Goal: Task Accomplishment & Management: Use online tool/utility

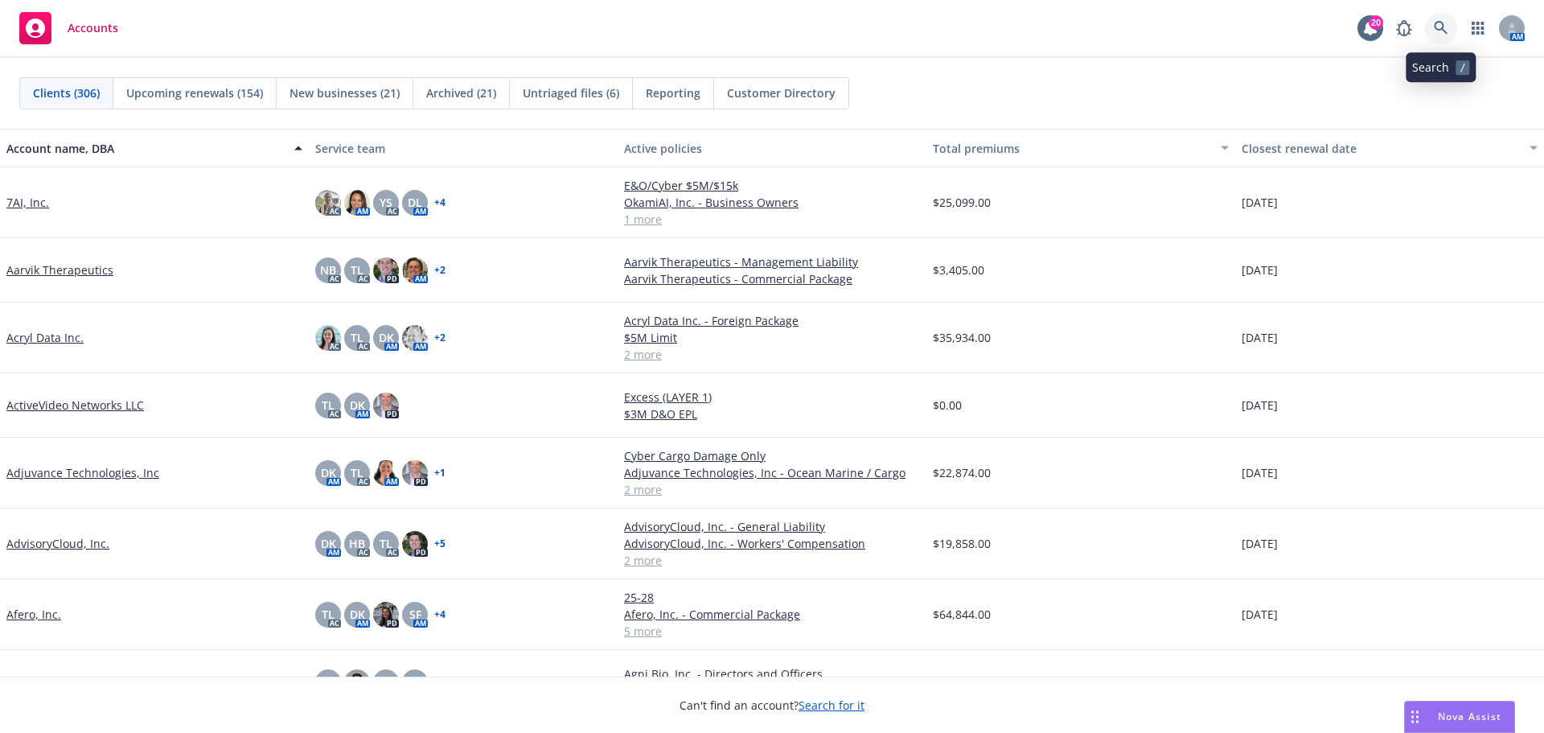
click at [1440, 29] on icon at bounding box center [1441, 28] width 14 height 14
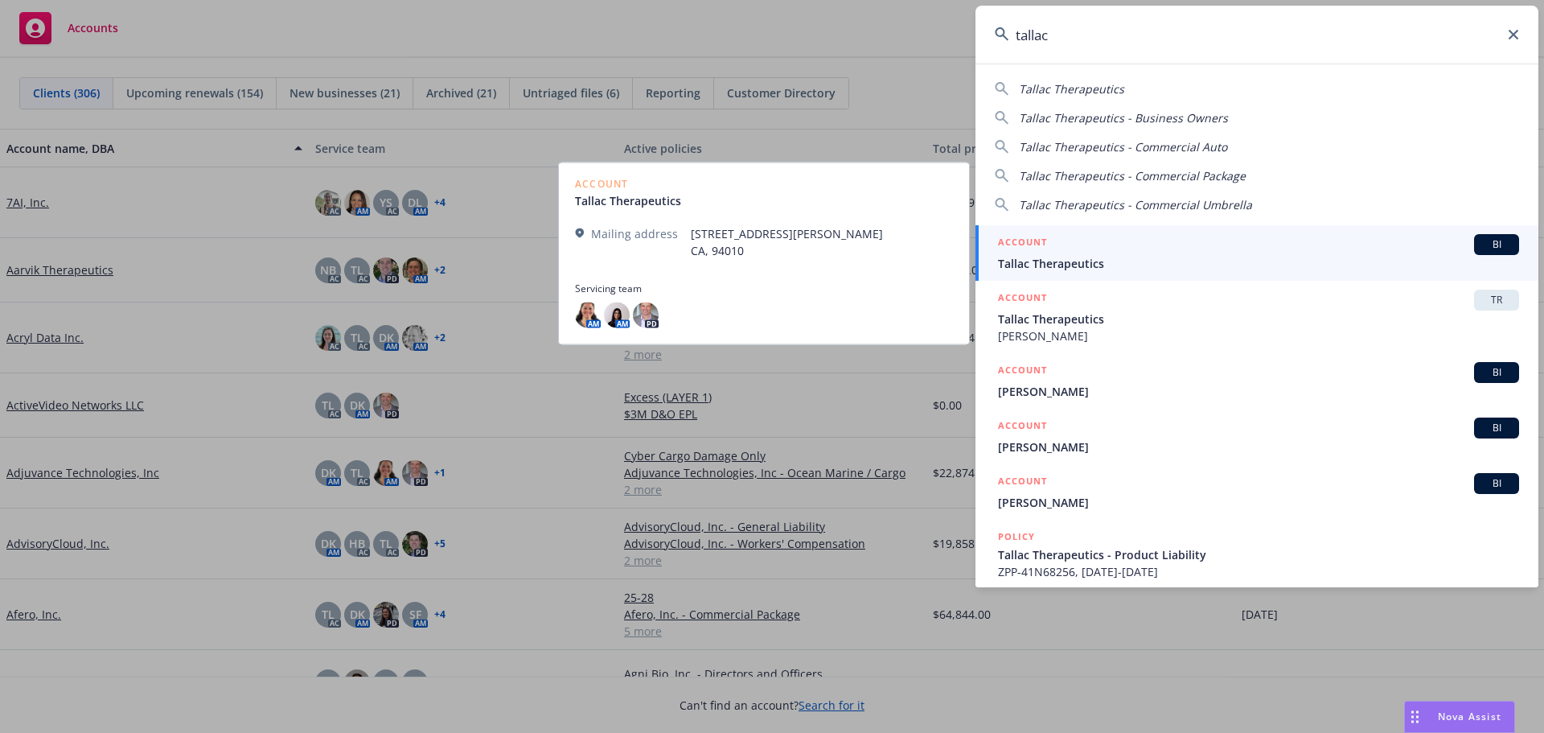
type input "tallac"
click at [1051, 261] on span "Tallac Therapeutics" at bounding box center [1258, 263] width 521 height 17
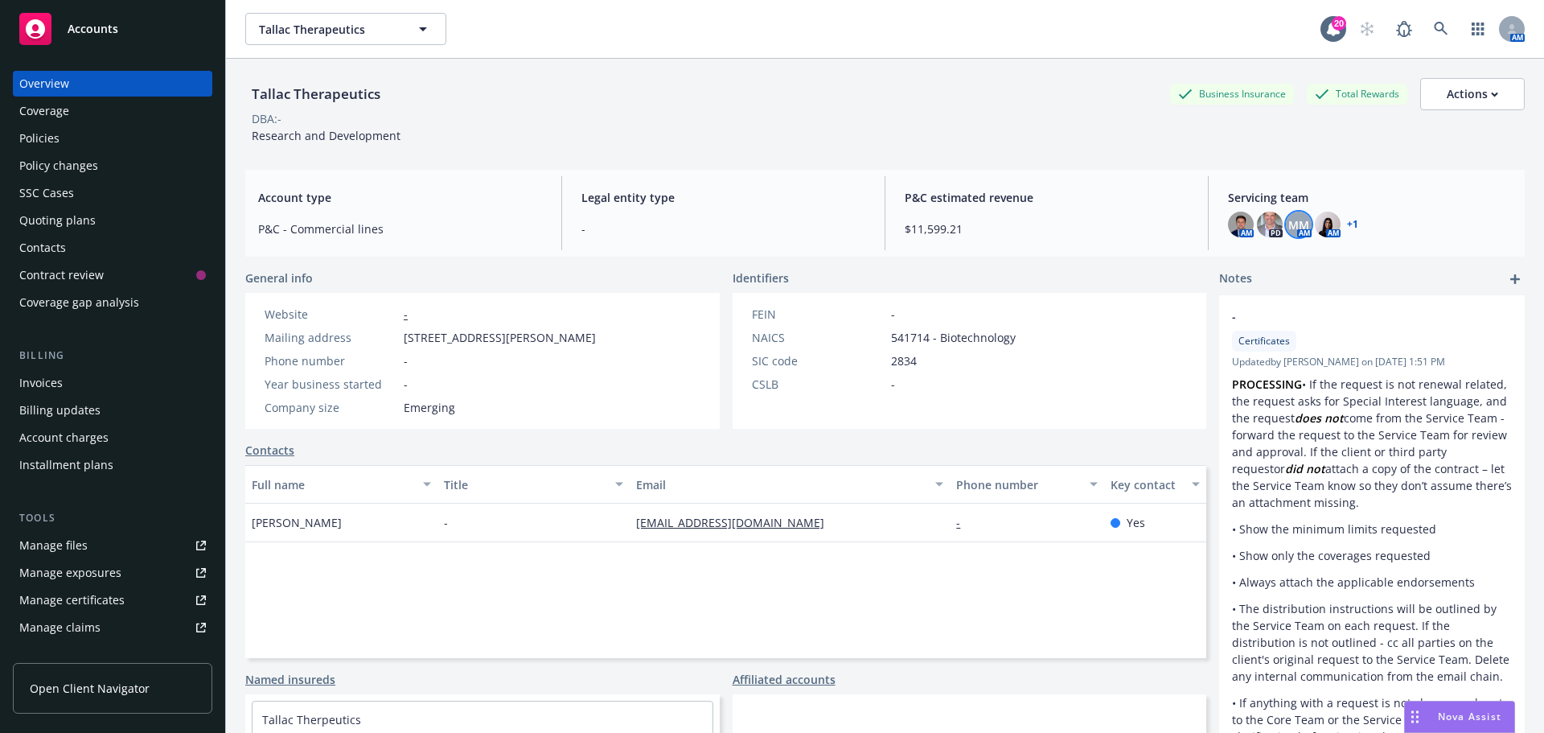
click at [1291, 228] on span "MM" at bounding box center [1299, 224] width 21 height 17
click at [1325, 232] on img at bounding box center [1328, 225] width 26 height 26
click at [1347, 224] on link "+ 1" at bounding box center [1352, 225] width 11 height 10
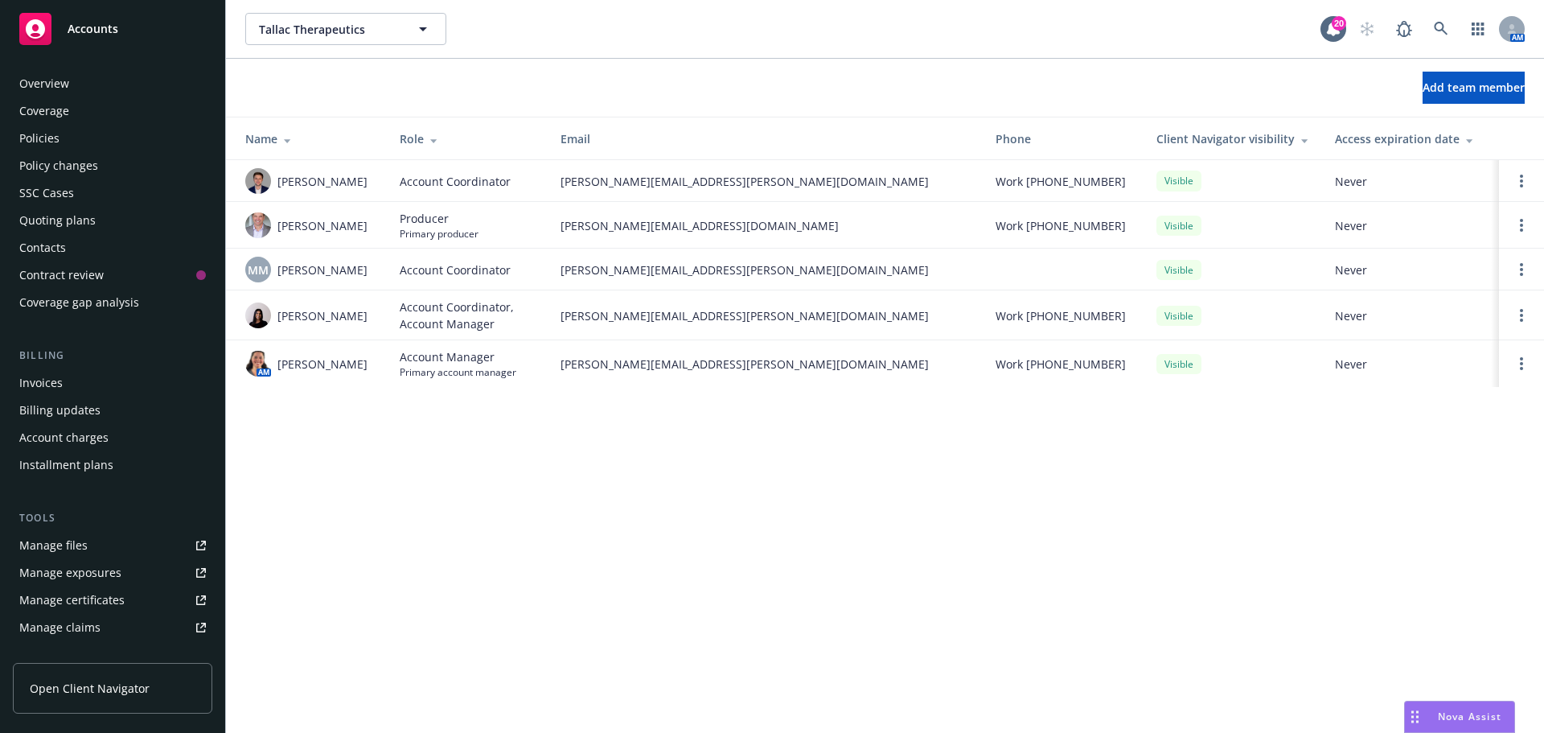
click at [56, 108] on div "Coverage" at bounding box center [44, 111] width 50 height 26
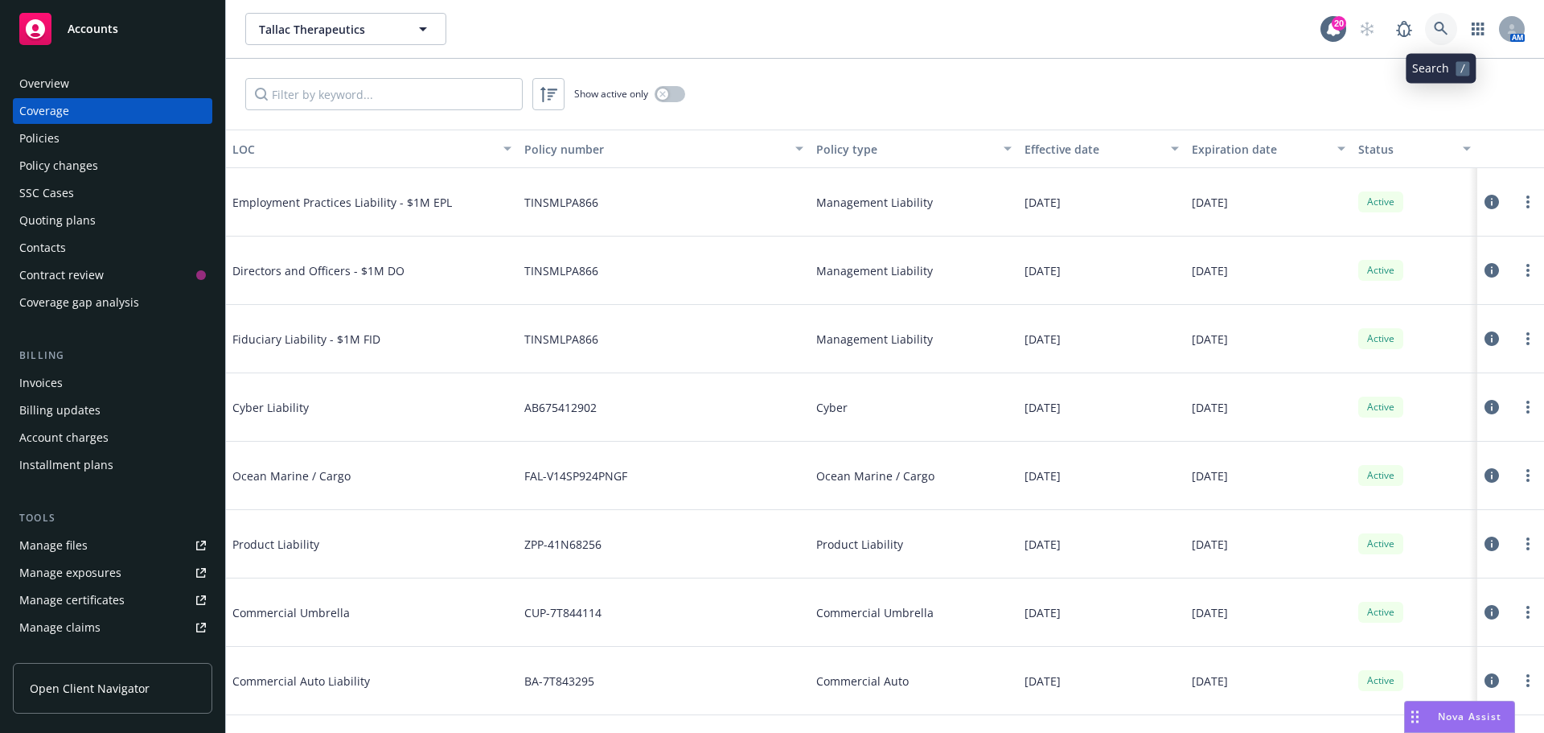
click at [1438, 29] on icon at bounding box center [1441, 29] width 14 height 14
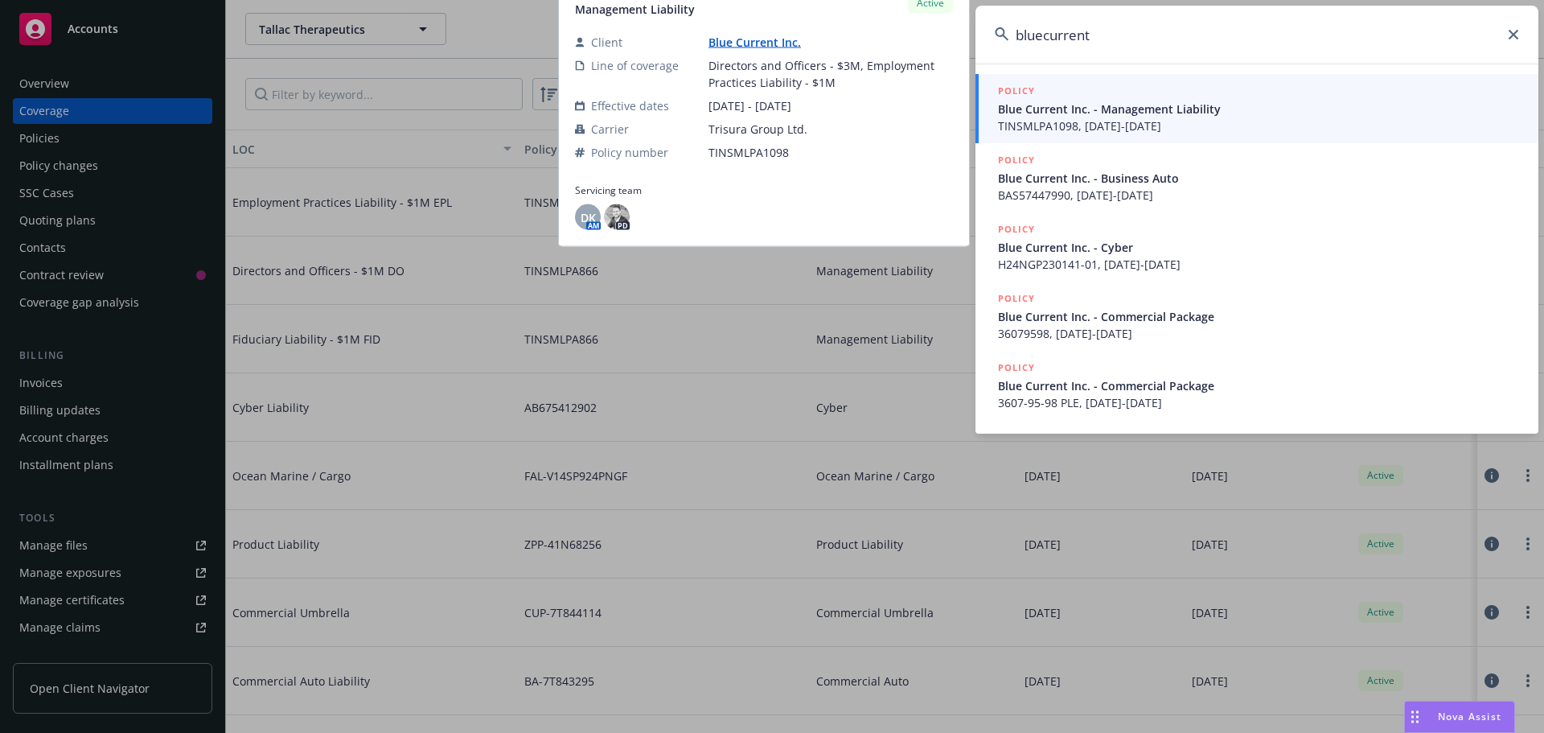
type input "bluecurrent"
click at [1131, 107] on span "Blue Current Inc. - Management Liability" at bounding box center [1258, 109] width 521 height 17
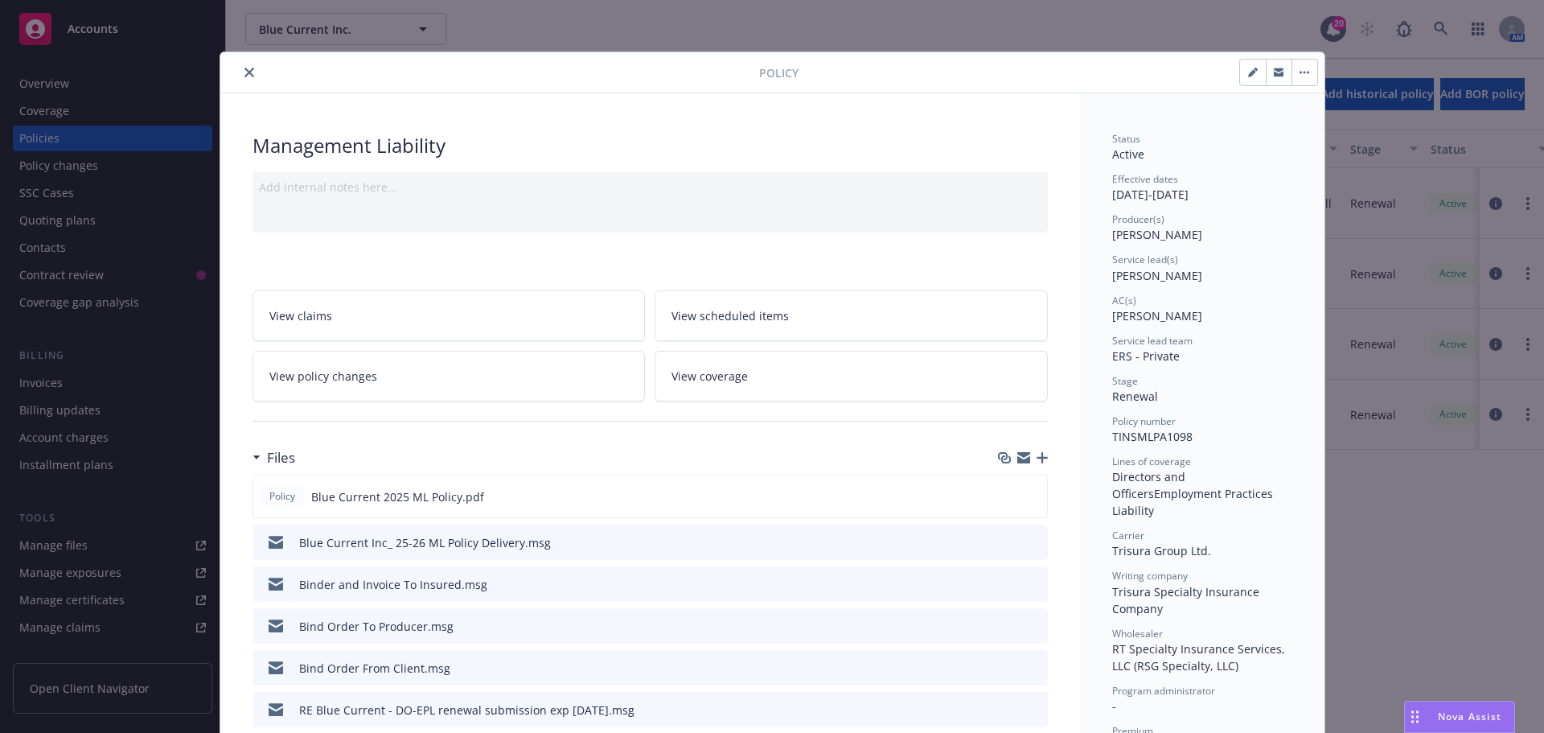
click at [245, 73] on icon "close" at bounding box center [250, 73] width 10 height 10
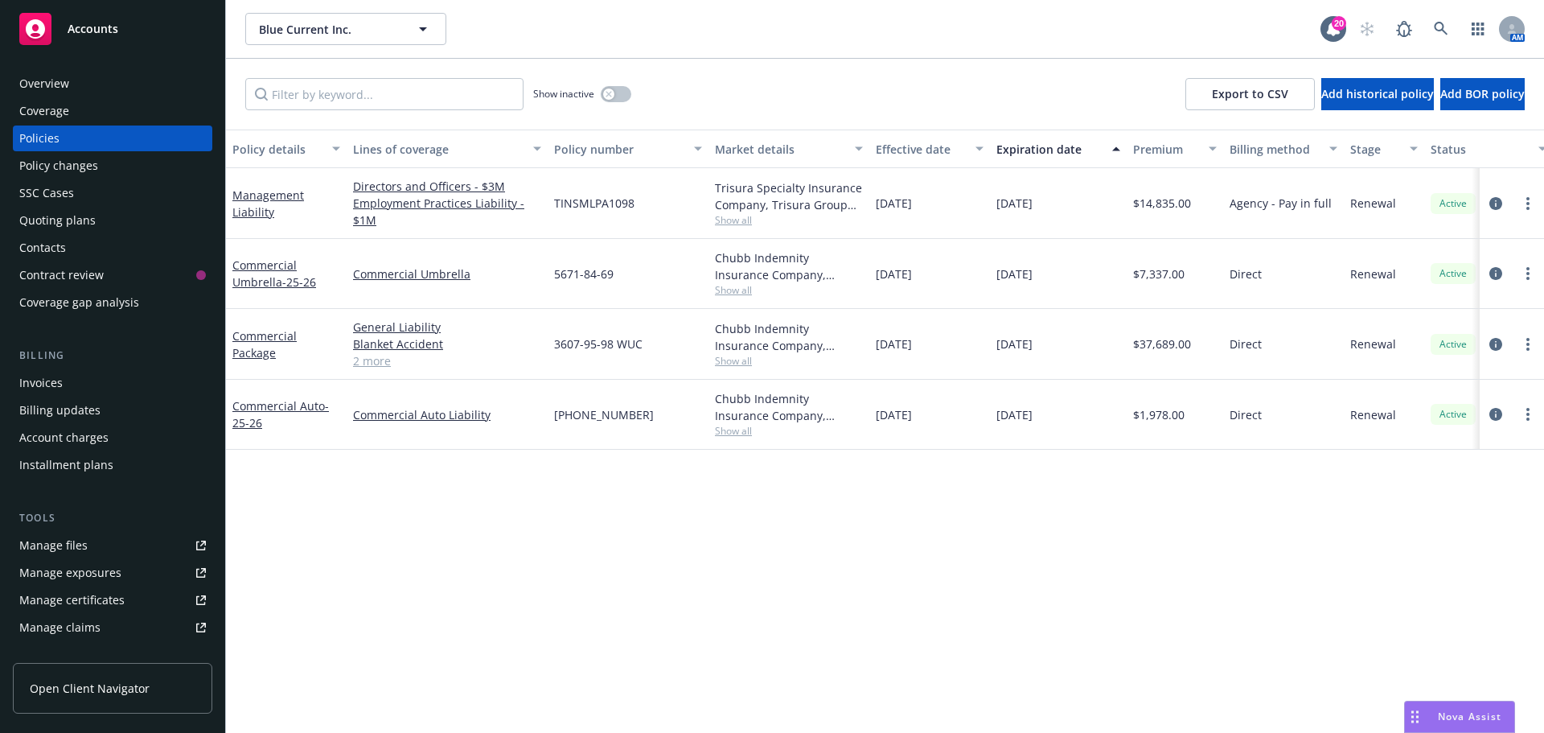
click at [34, 89] on div "Overview" at bounding box center [44, 84] width 50 height 26
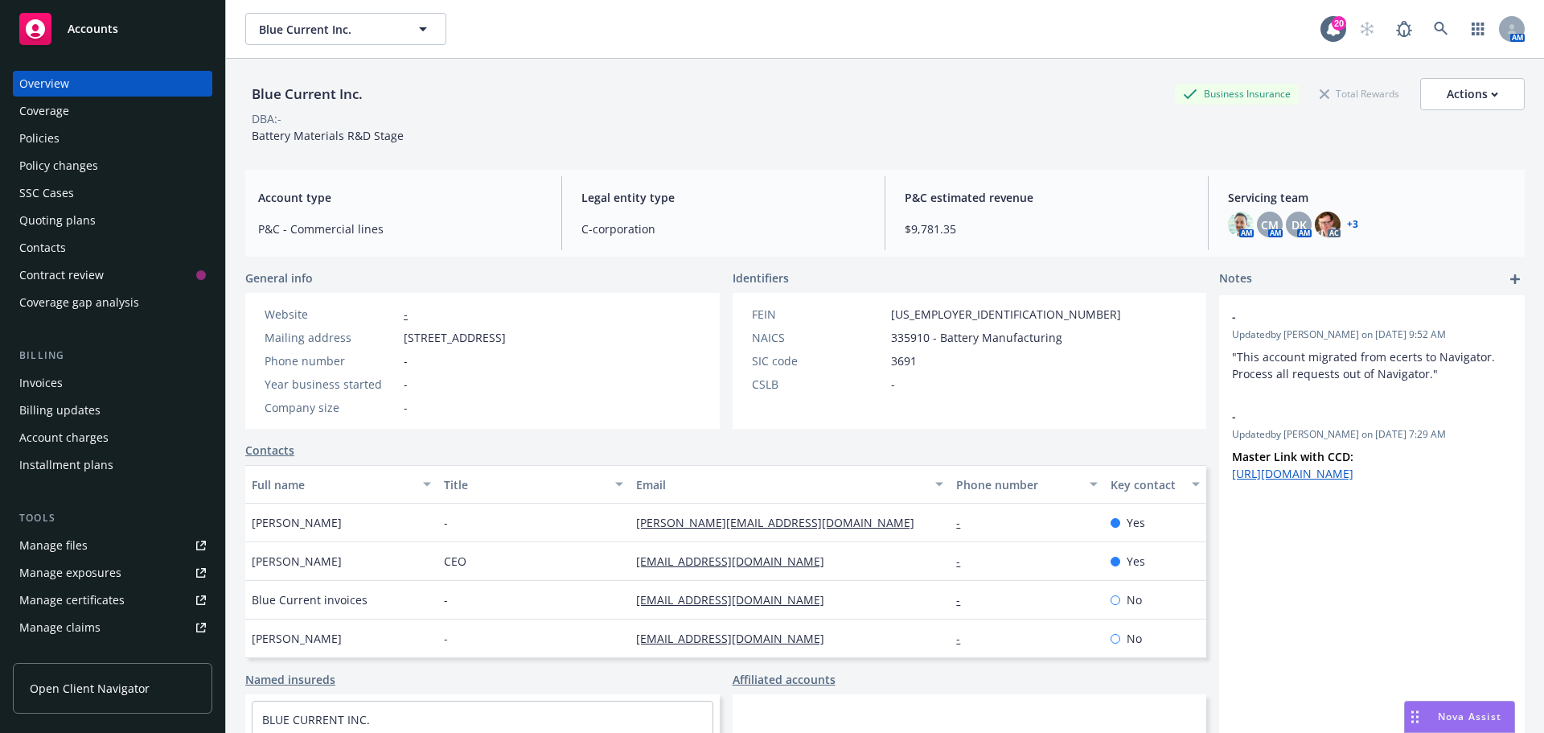
click at [1349, 223] on link "+ 3" at bounding box center [1352, 225] width 11 height 10
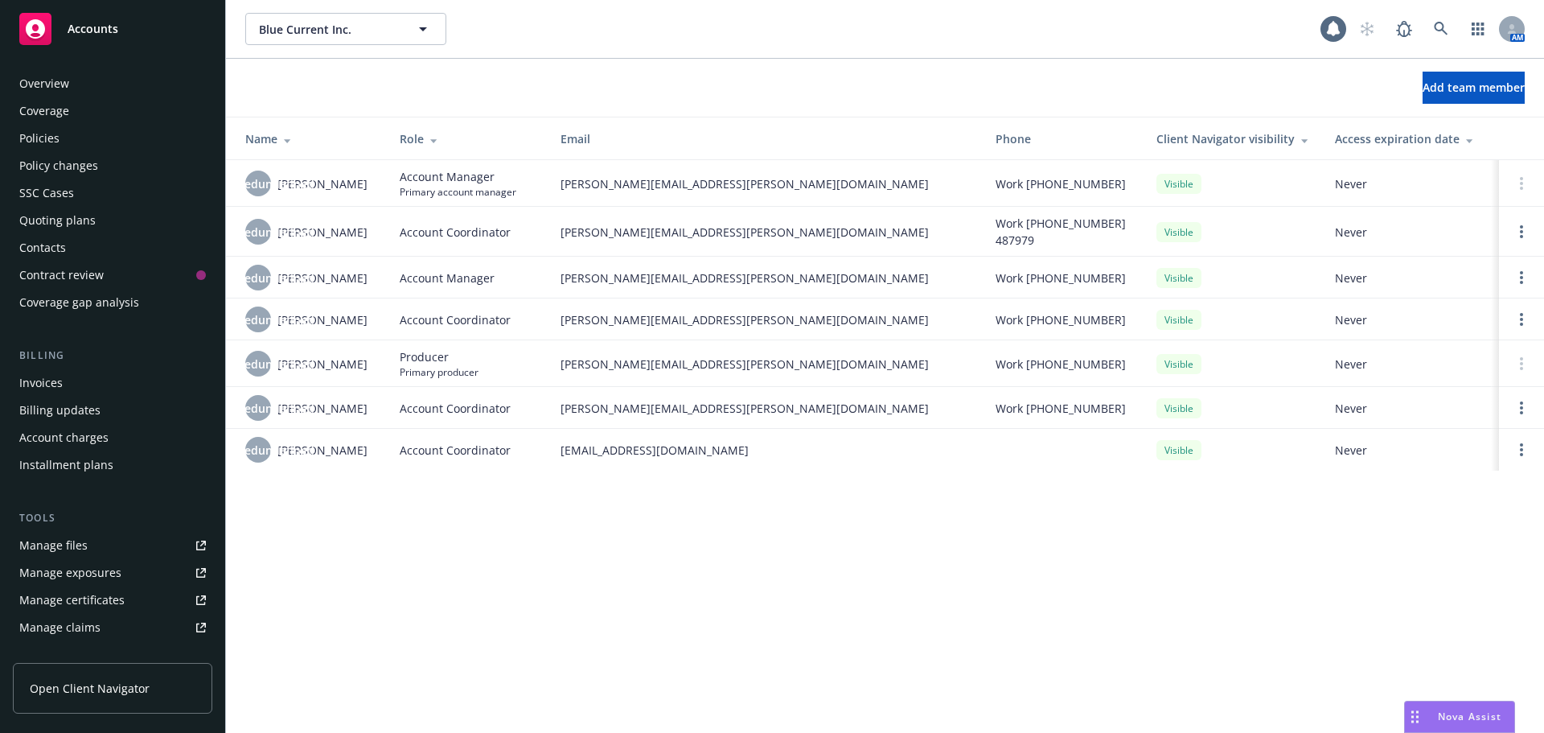
scroll to position [315, 0]
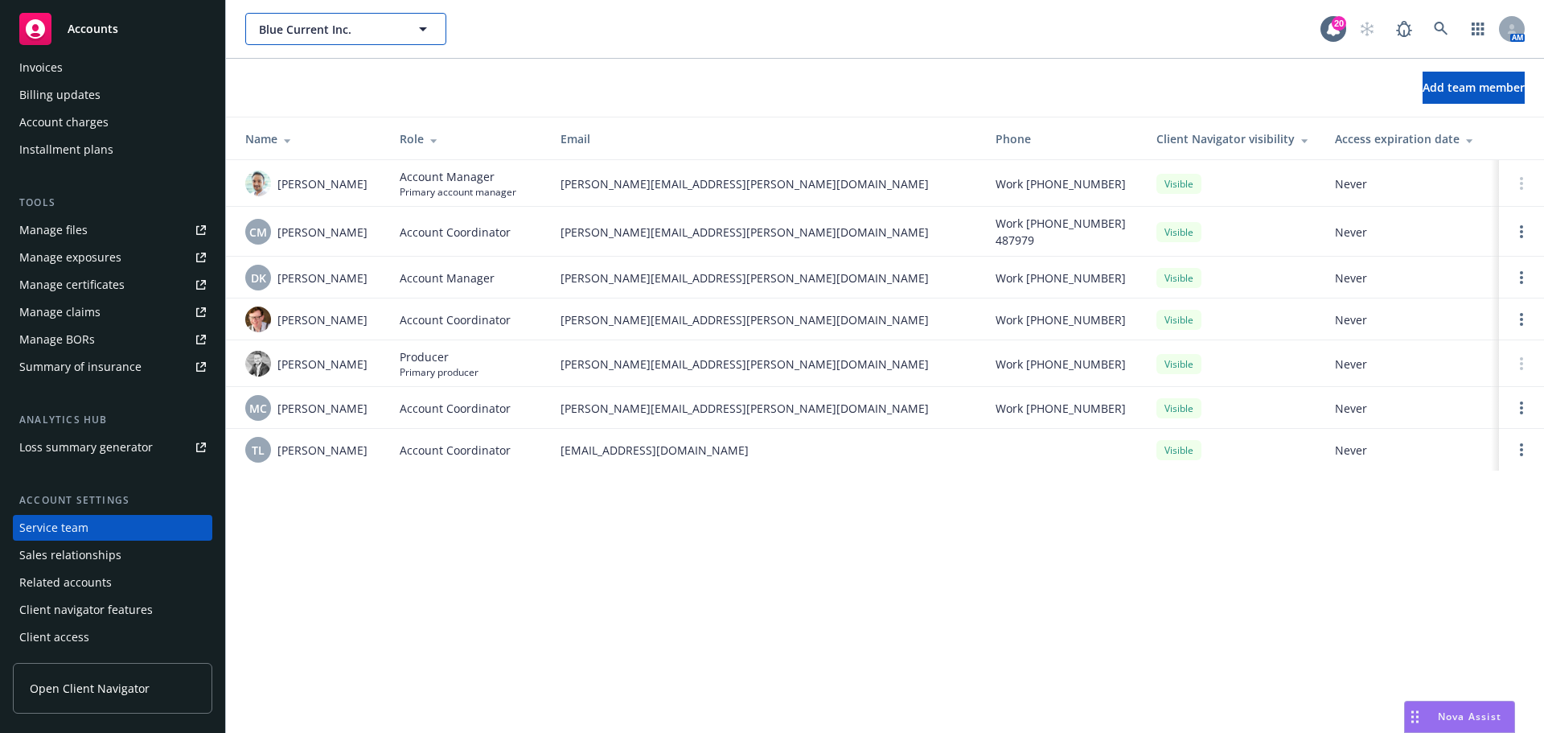
drag, startPoint x: 335, startPoint y: 33, endPoint x: 343, endPoint y: 36, distance: 8.7
click at [335, 33] on span "Blue Current Inc." at bounding box center [328, 29] width 139 height 17
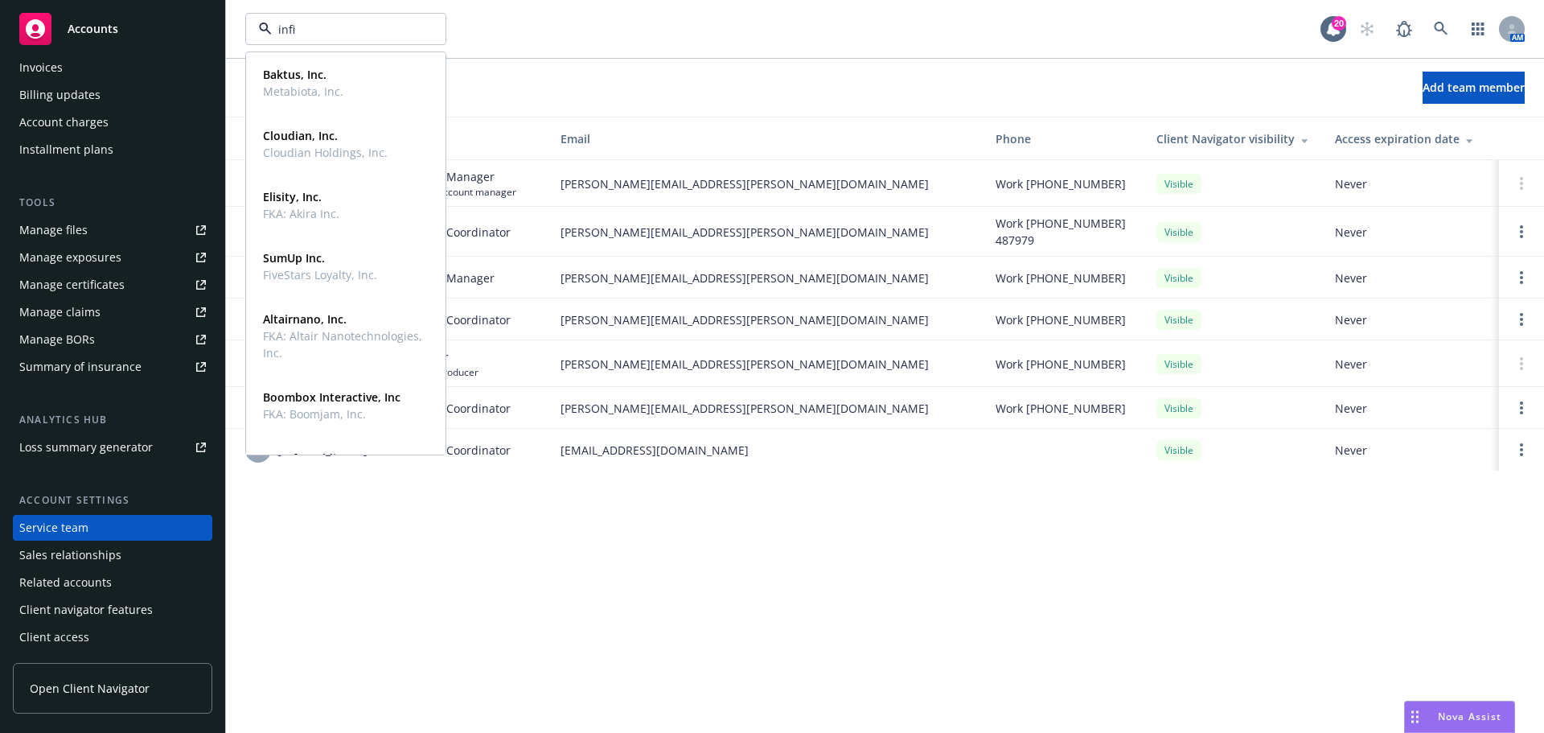
type input "infin"
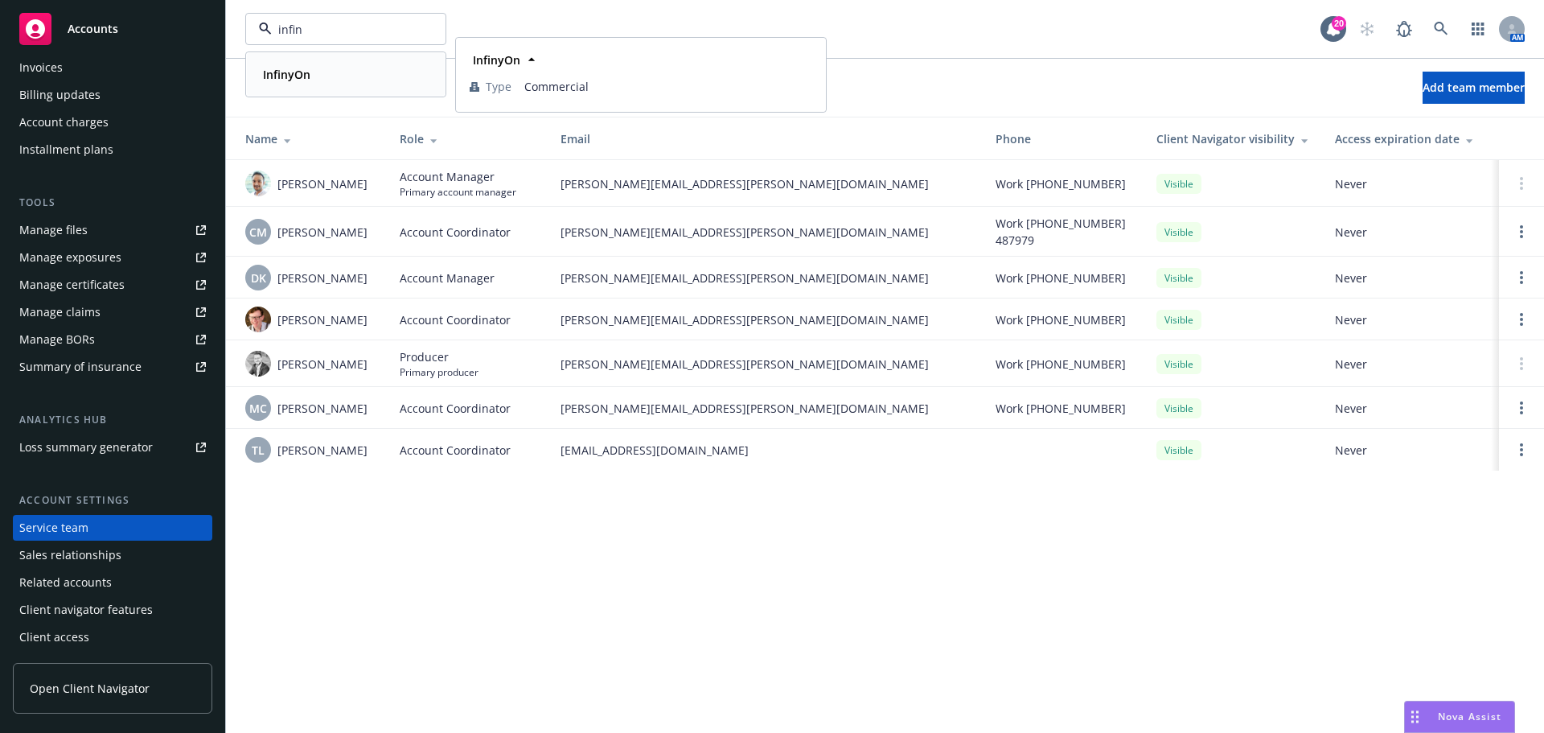
click at [275, 68] on strong "InfinyOn" at bounding box center [286, 74] width 47 height 15
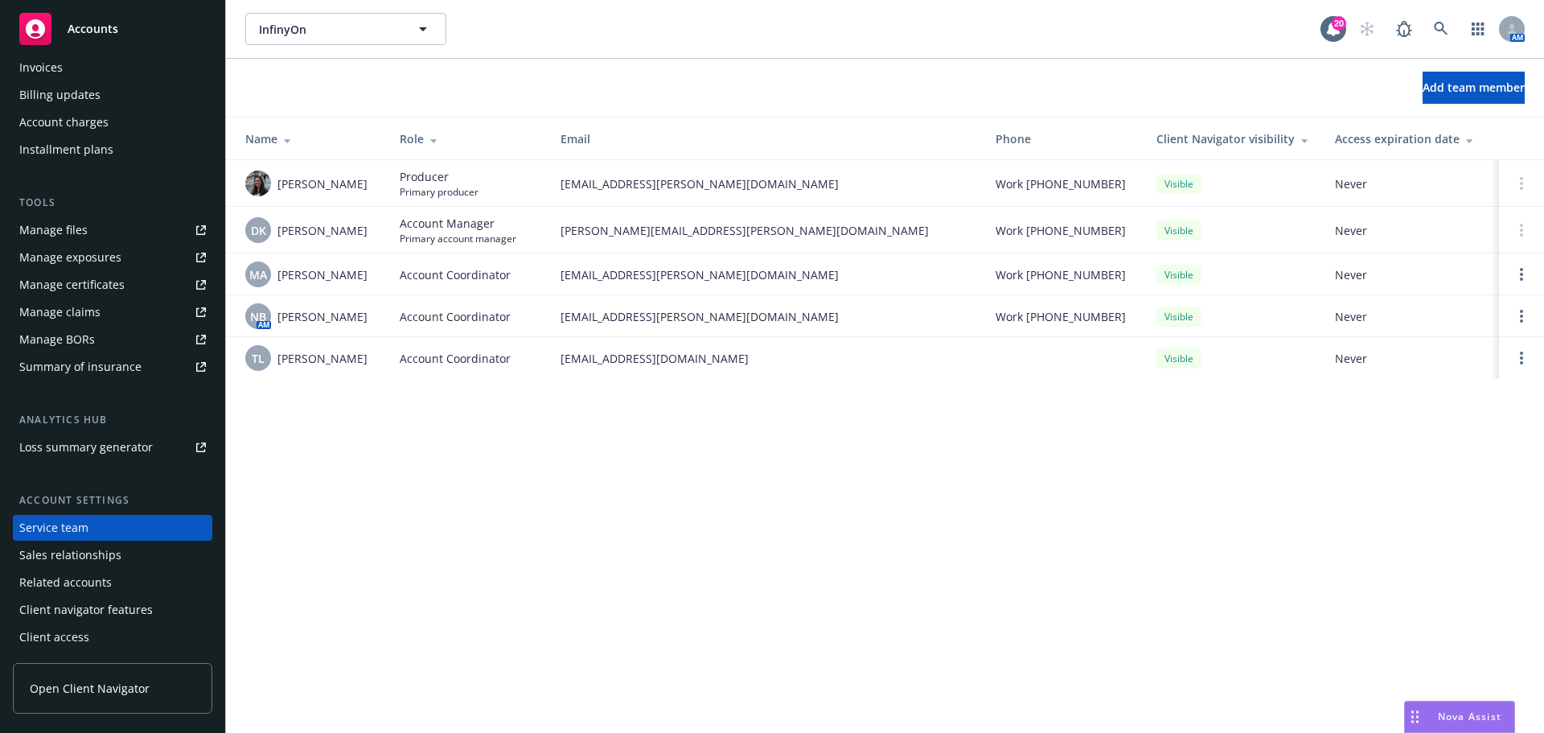
click at [55, 229] on div "Manage files" at bounding box center [53, 230] width 68 height 26
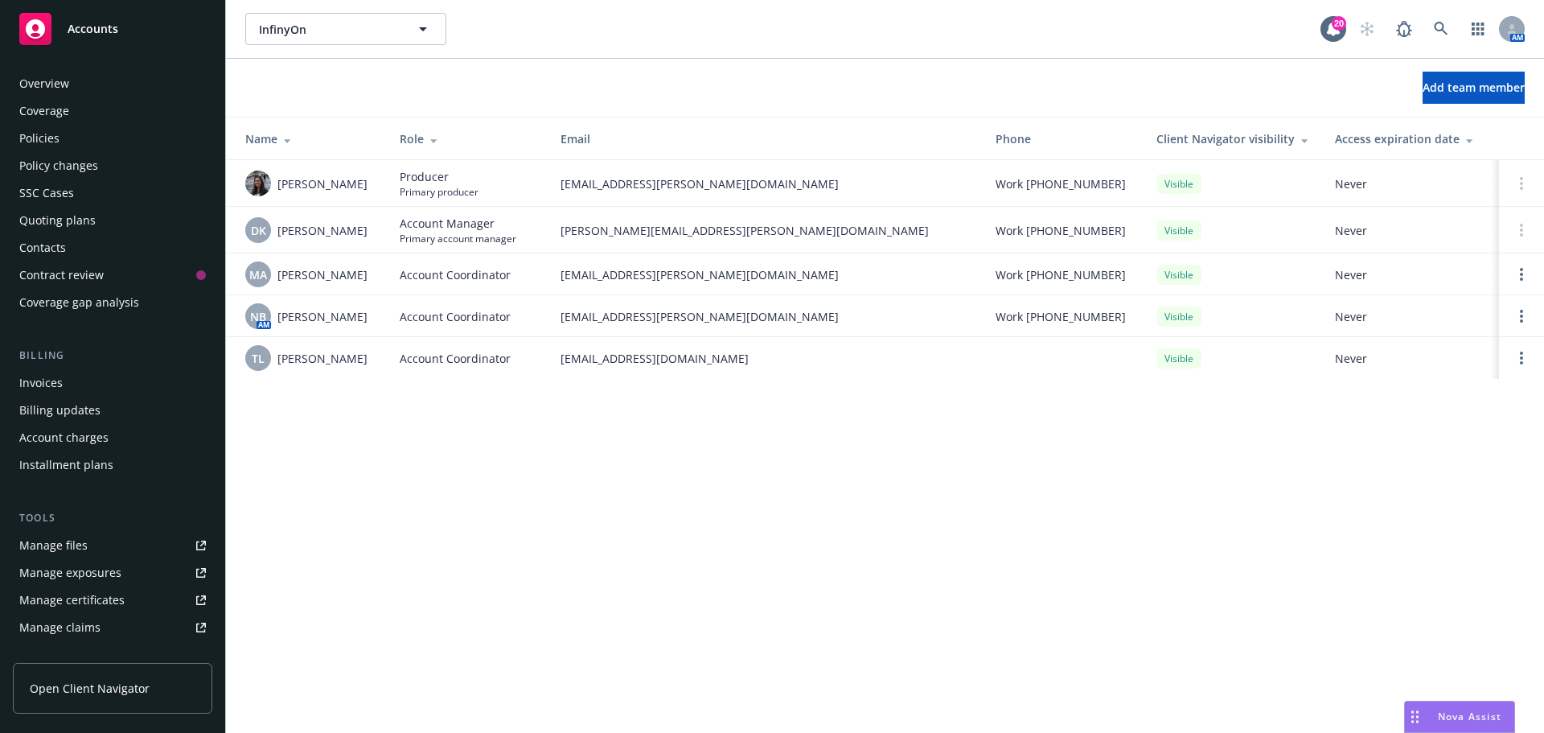
click at [62, 85] on div "Overview" at bounding box center [44, 84] width 50 height 26
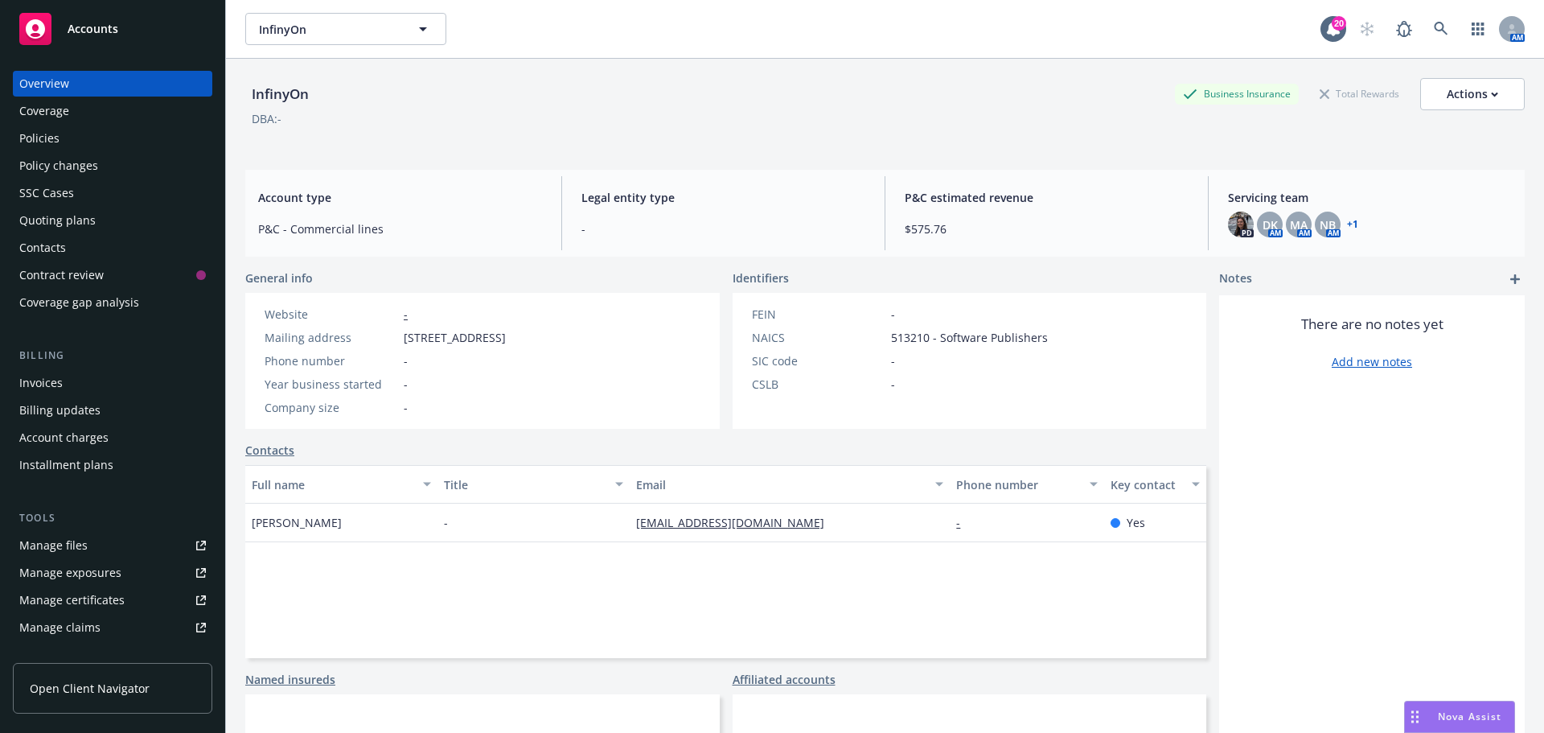
click at [55, 116] on div "Coverage" at bounding box center [44, 111] width 50 height 26
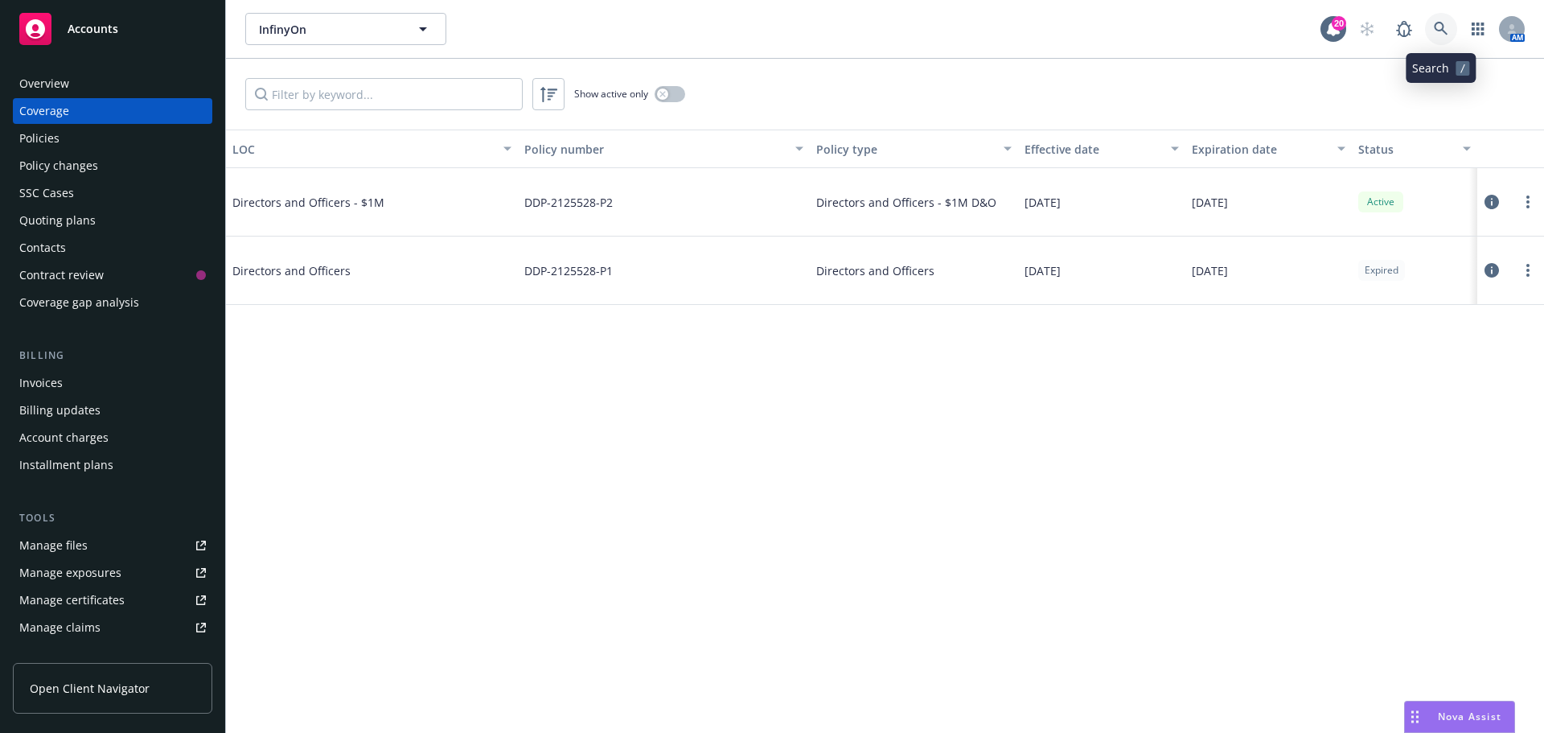
click at [1439, 31] on icon at bounding box center [1441, 29] width 14 height 14
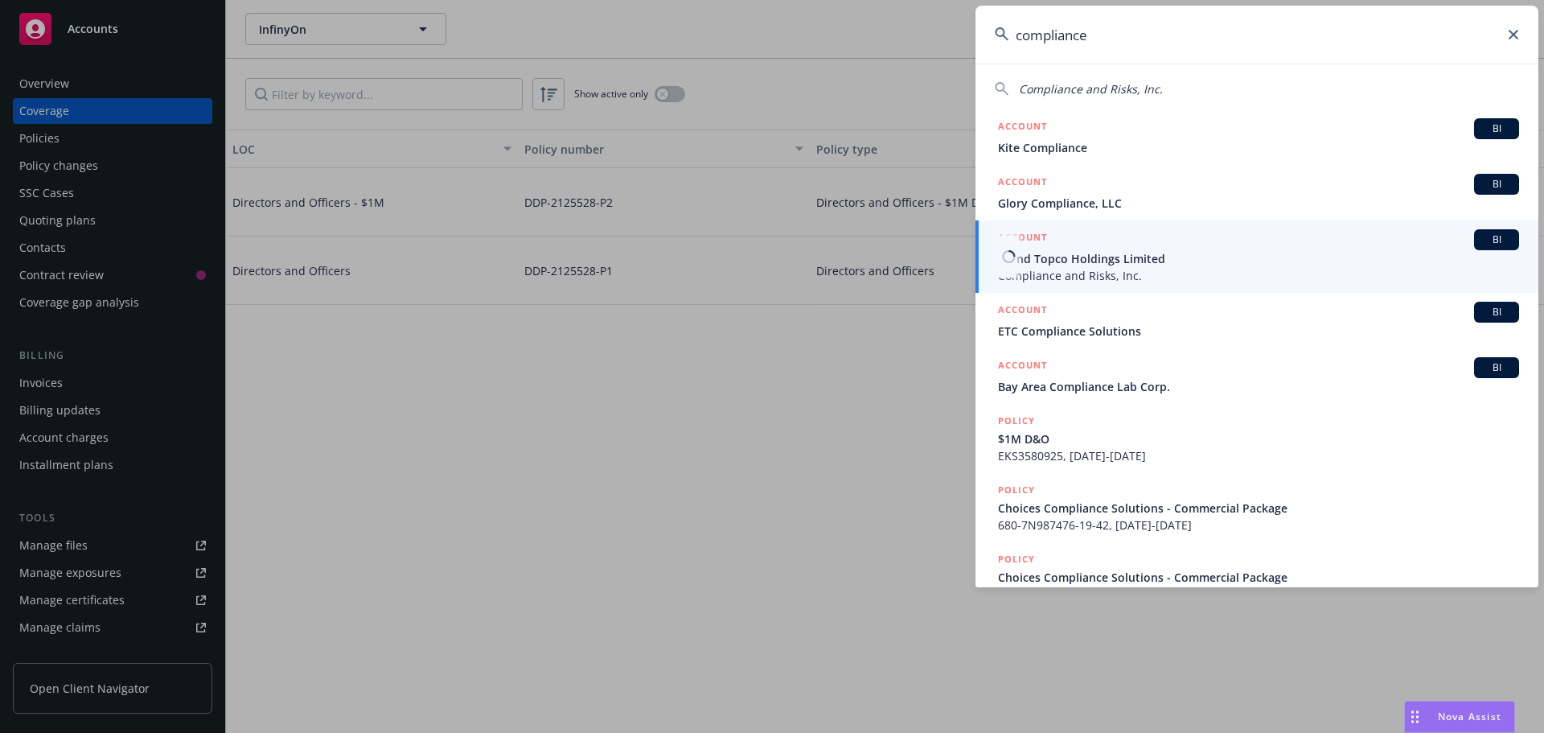
type input "compliance"
click at [1080, 267] on span "Compliance and Risks, Inc." at bounding box center [1258, 275] width 521 height 17
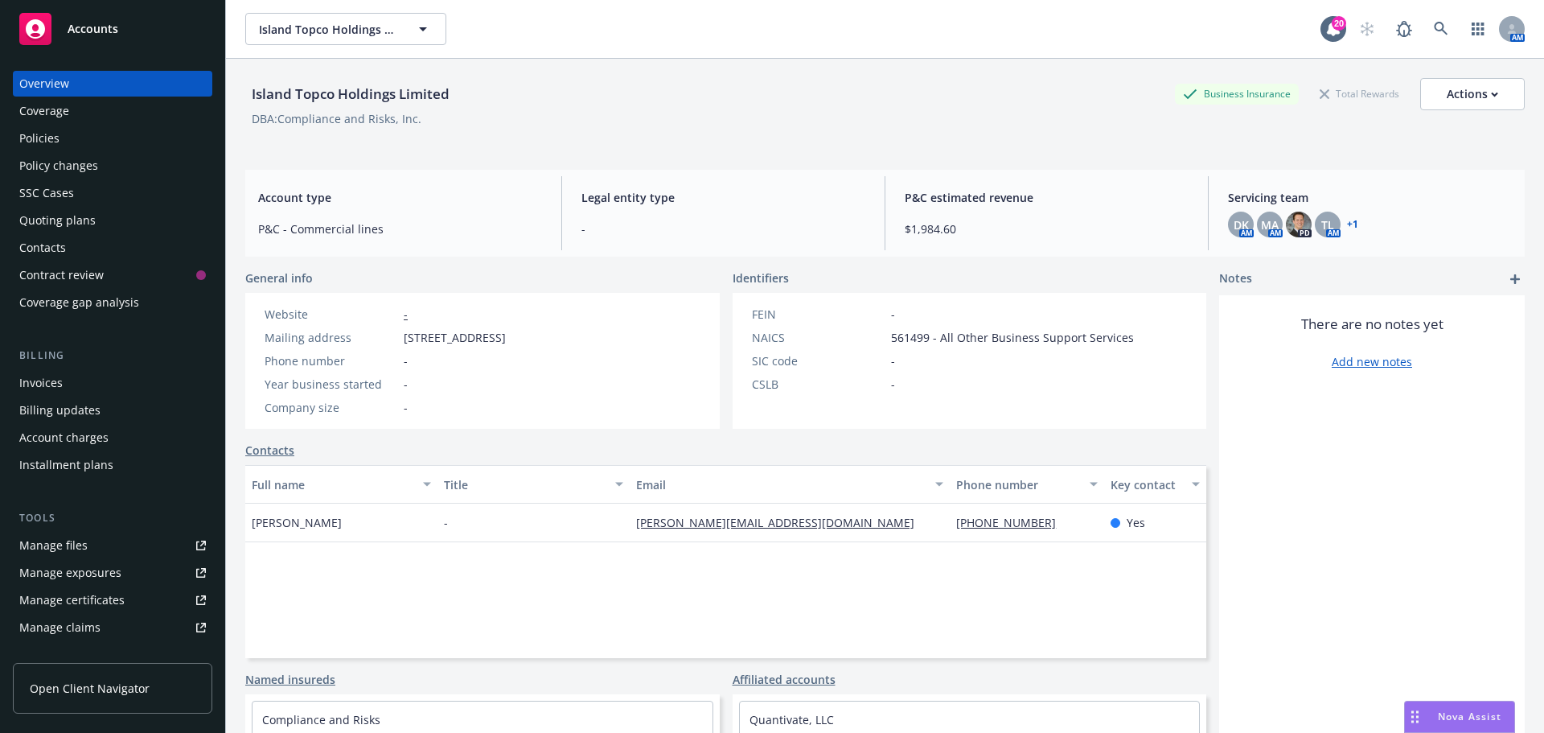
click at [35, 110] on div "Coverage" at bounding box center [44, 111] width 50 height 26
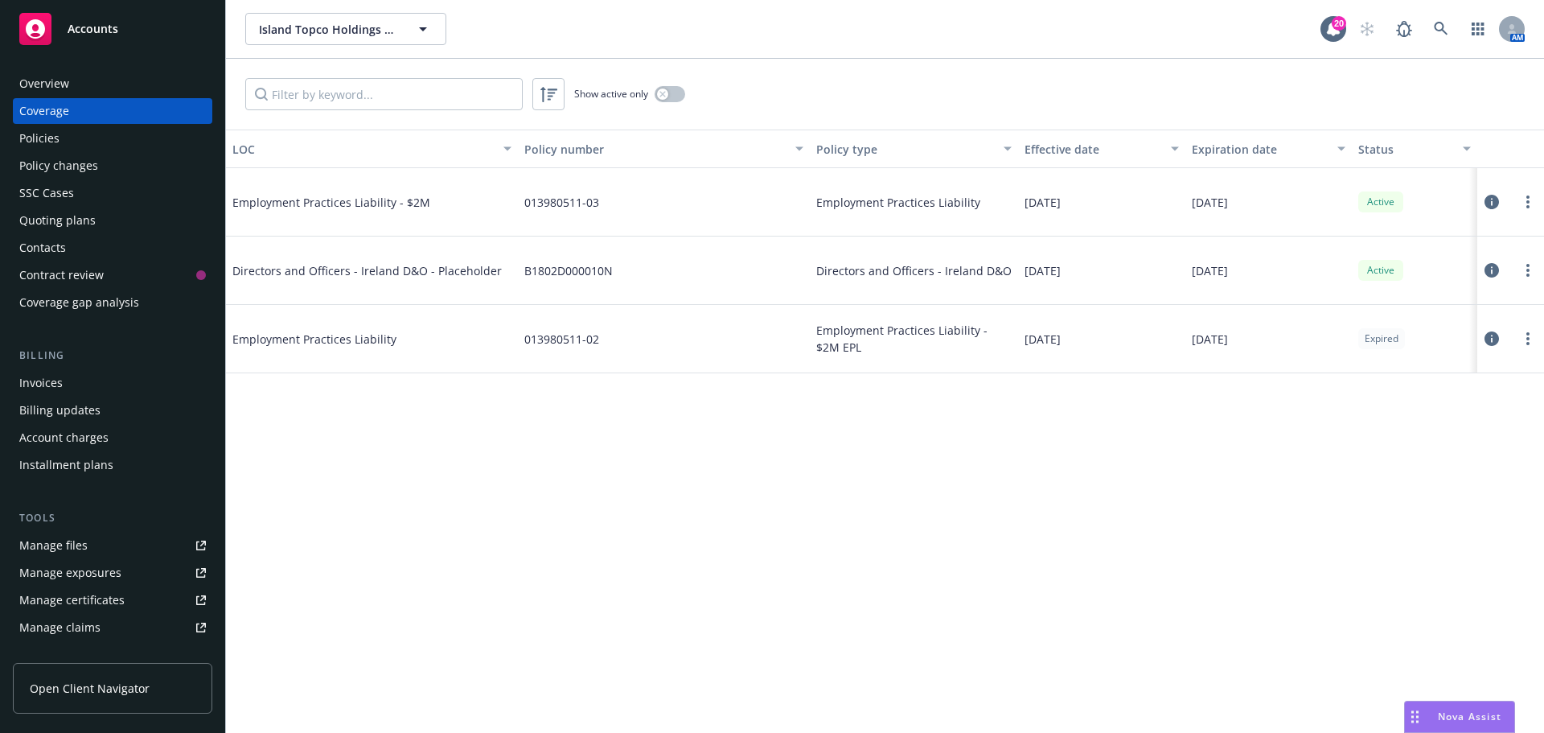
click at [1485, 707] on div "Nova Assist" at bounding box center [1459, 716] width 109 height 31
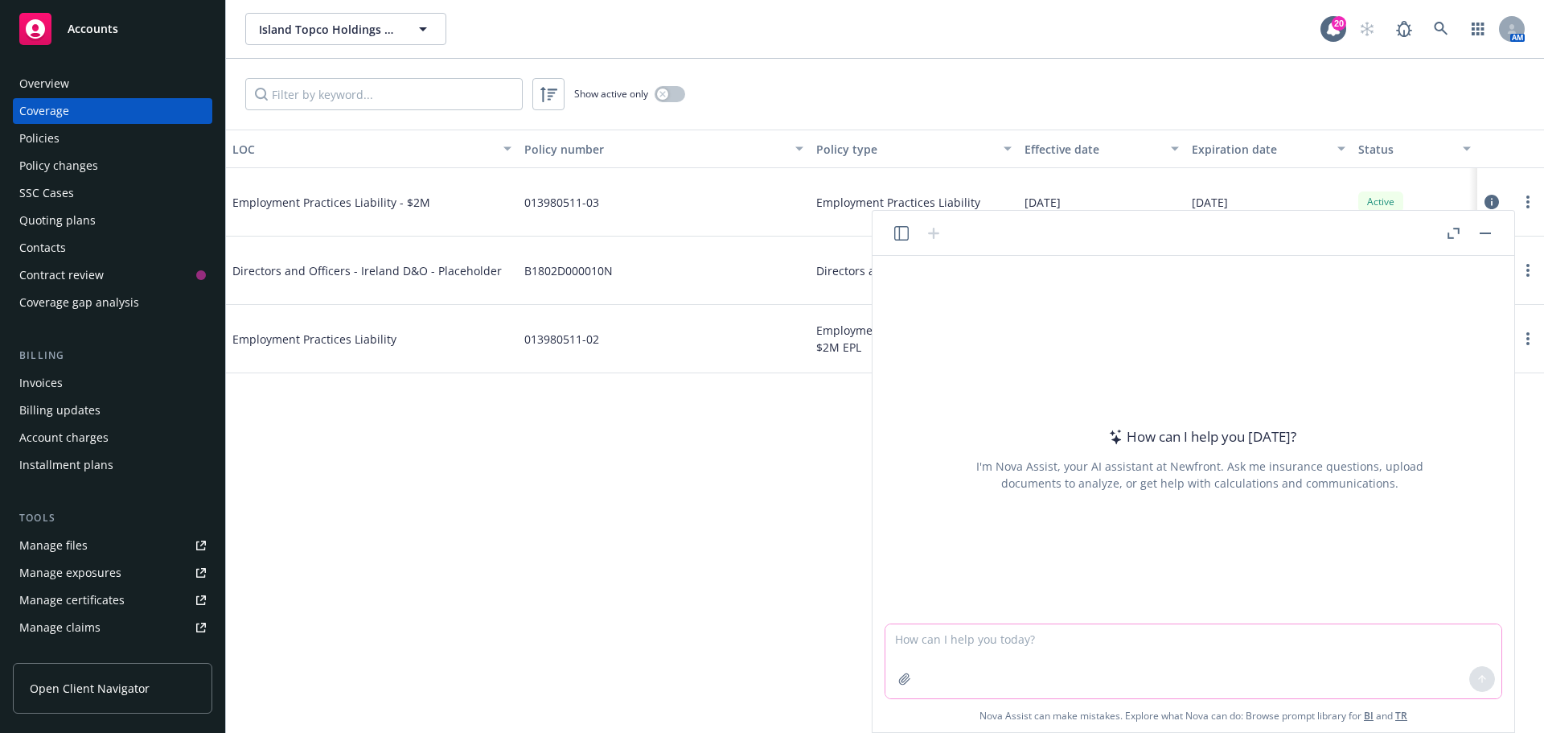
click at [1020, 685] on textarea at bounding box center [1194, 661] width 616 height 74
type textarea "lumilens what is their business model"
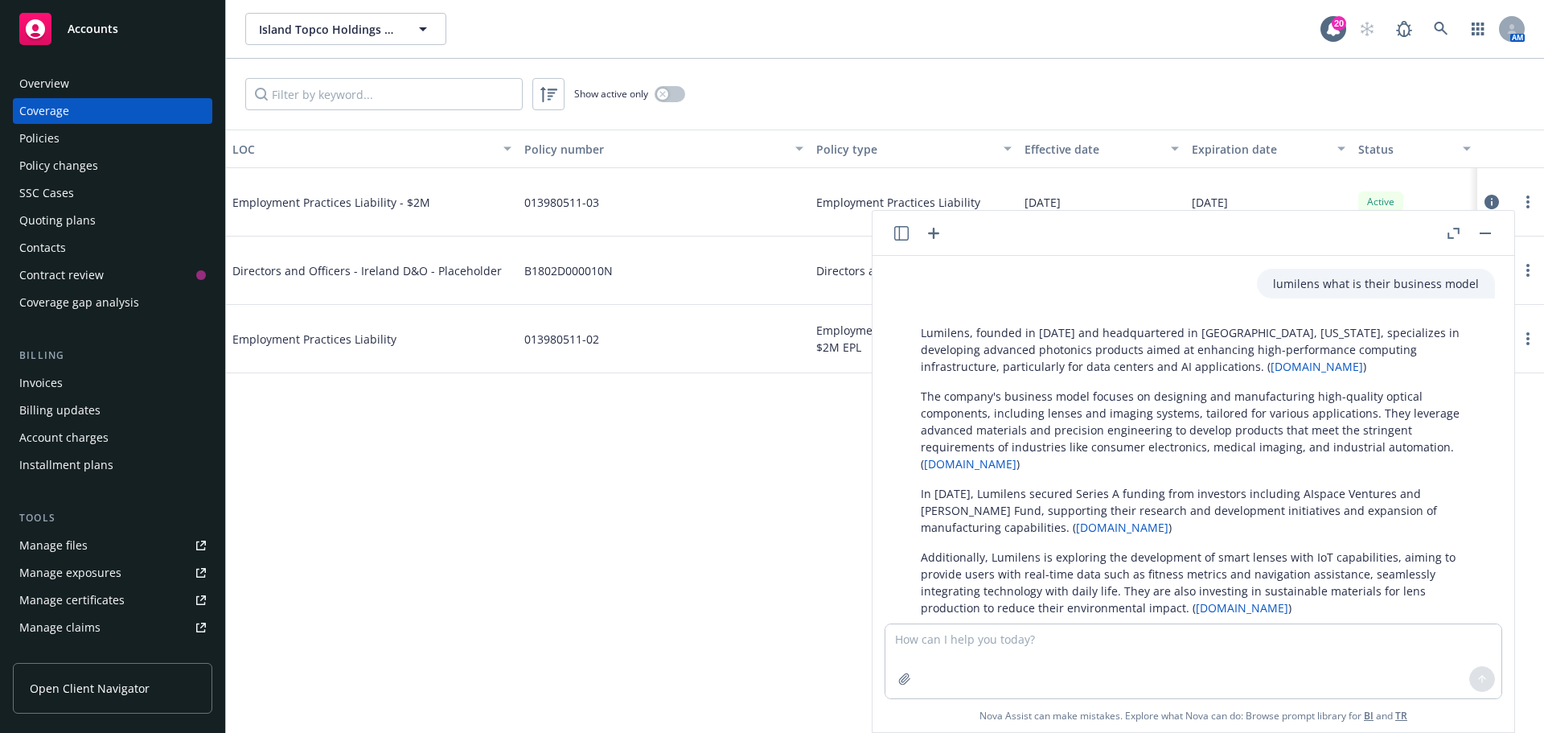
scroll to position [84, 0]
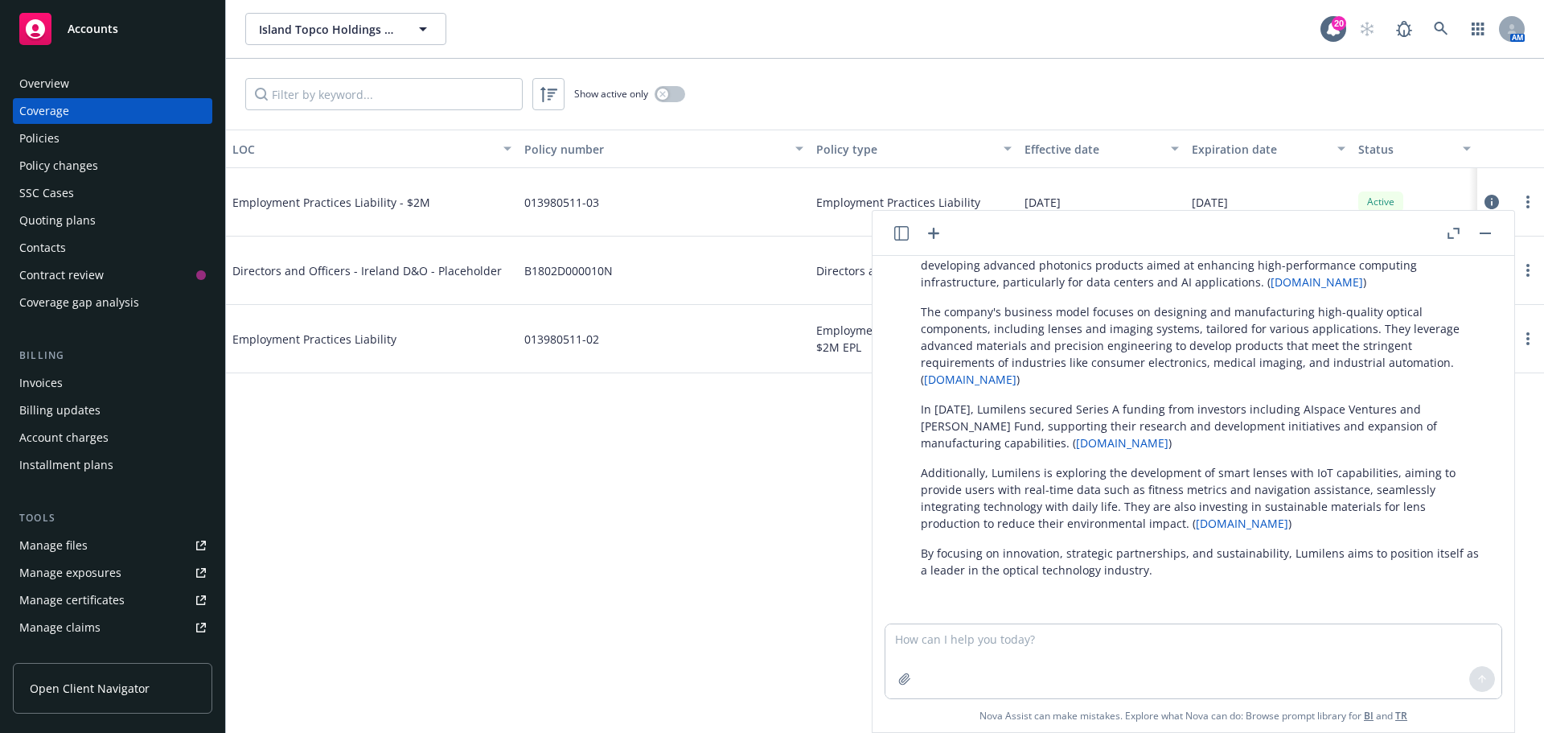
click at [49, 217] on div "Quoting plans" at bounding box center [57, 221] width 76 height 26
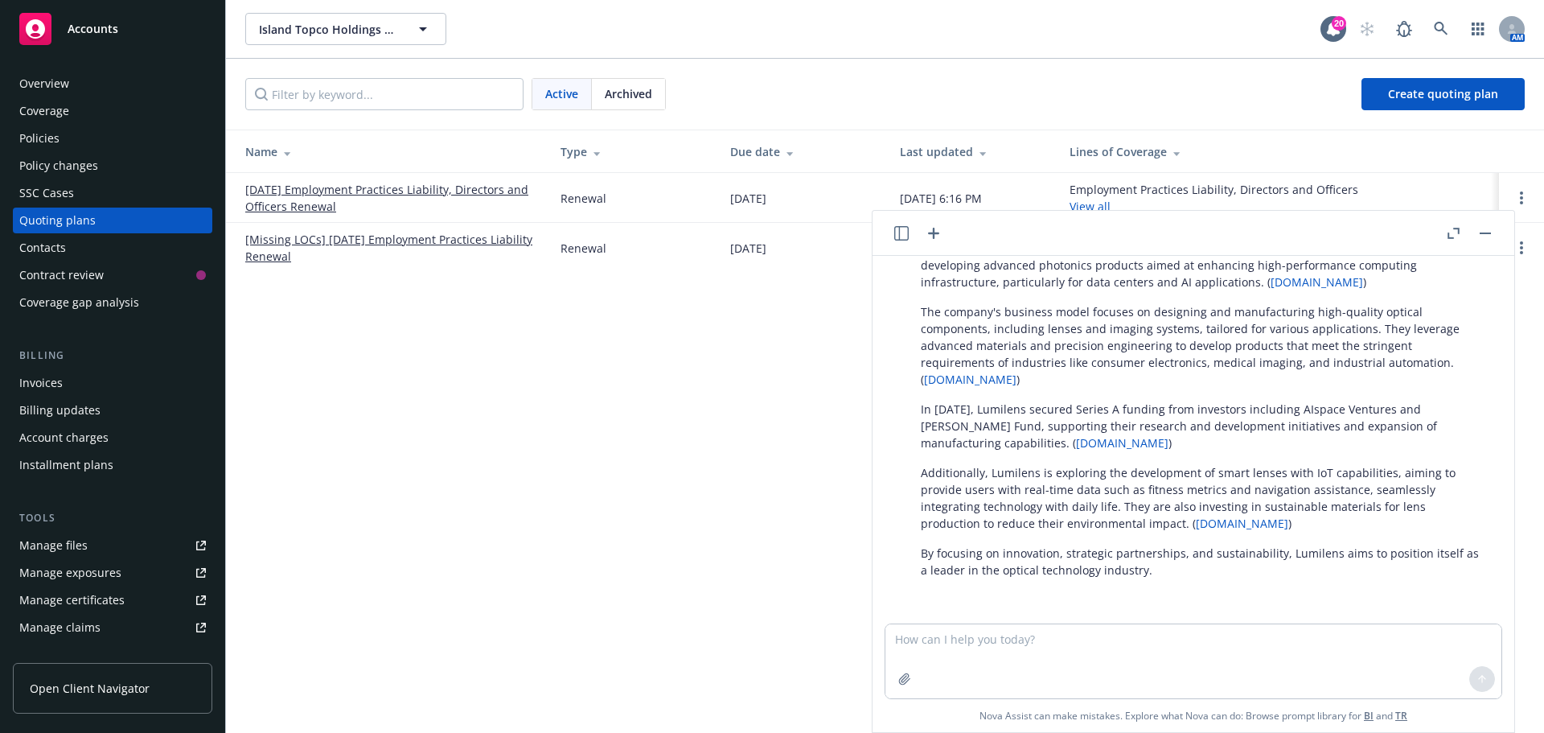
click at [383, 187] on link "[DATE] Employment Practices Liability, Directors and Officers Renewal" at bounding box center [390, 198] width 290 height 34
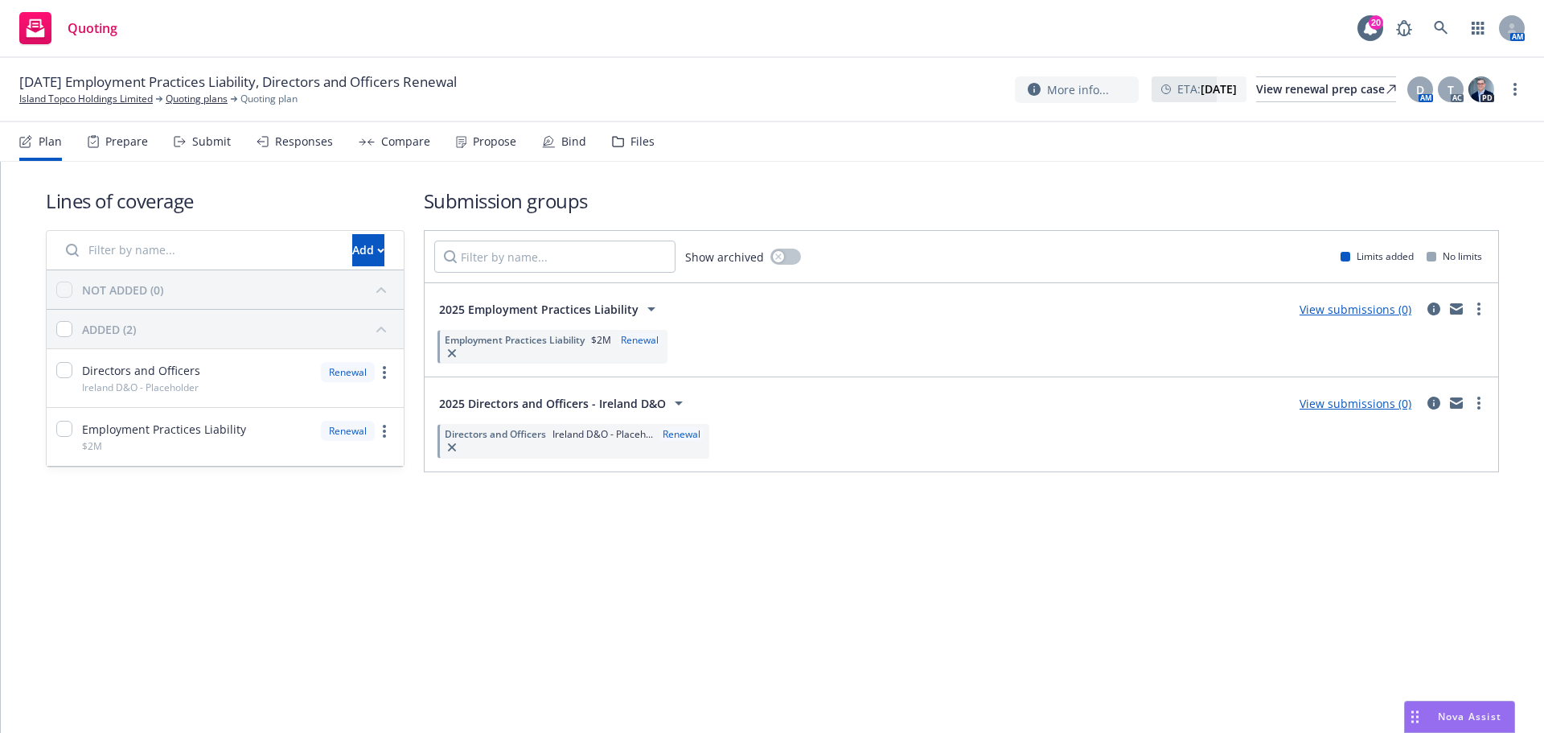
click at [635, 137] on div "Files" at bounding box center [643, 141] width 24 height 13
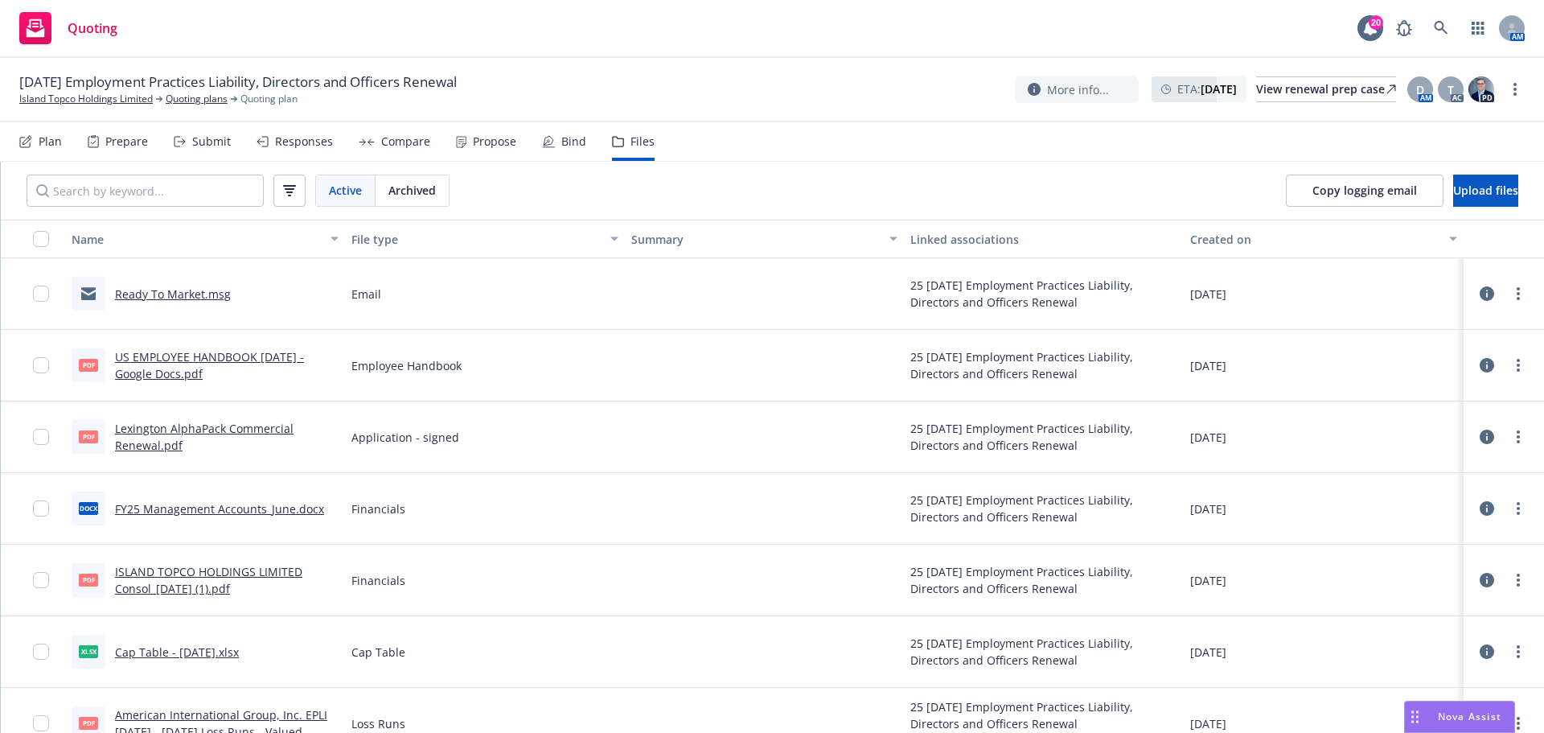
click at [44, 141] on div "Plan" at bounding box center [50, 141] width 23 height 13
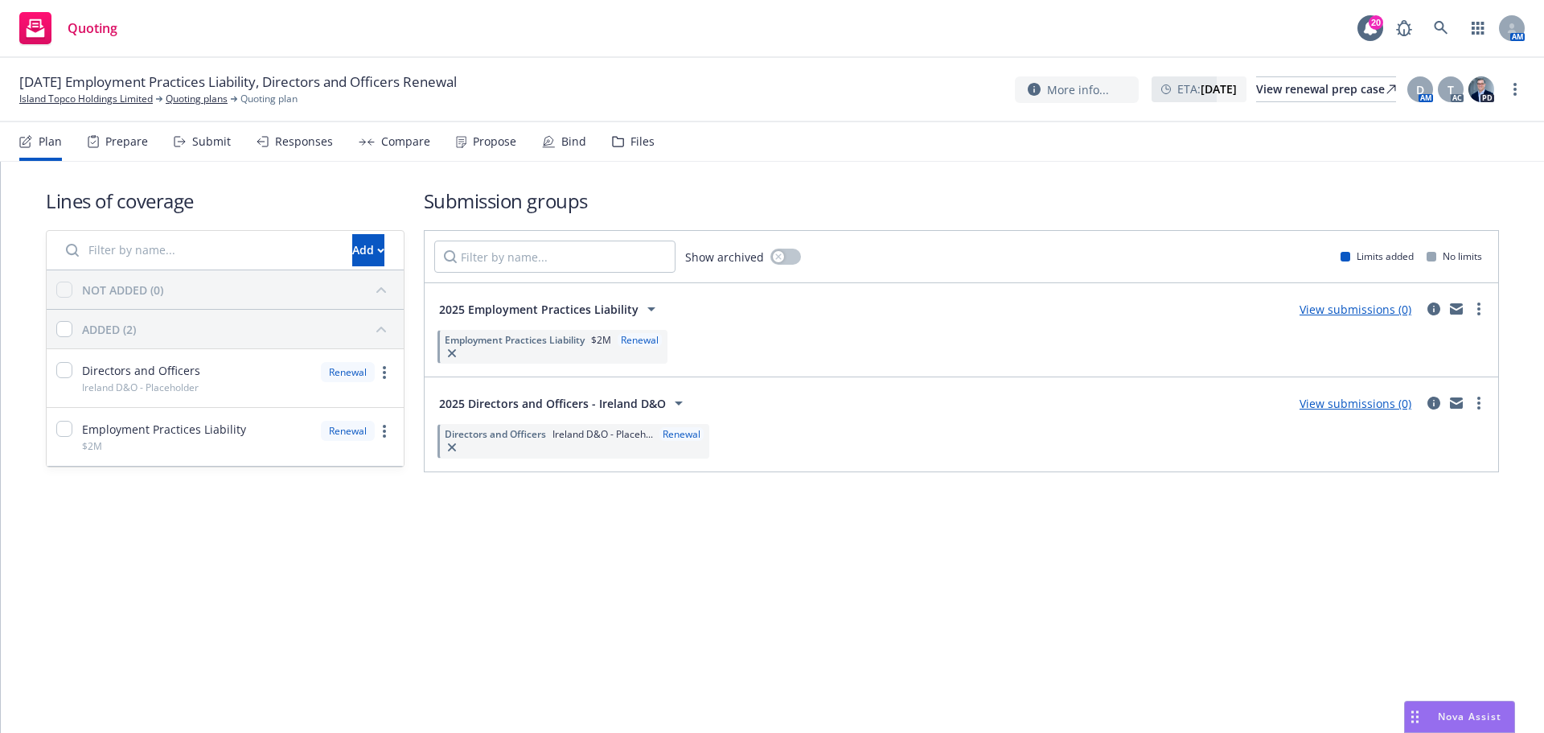
click at [876, 539] on div "Lines of coverage Add NOT ADDED (0) ADDED (2) Directors and Officers Ireland D&…" at bounding box center [773, 352] width 1544 height 381
click at [1365, 310] on link "View submissions (0)" at bounding box center [1356, 309] width 112 height 15
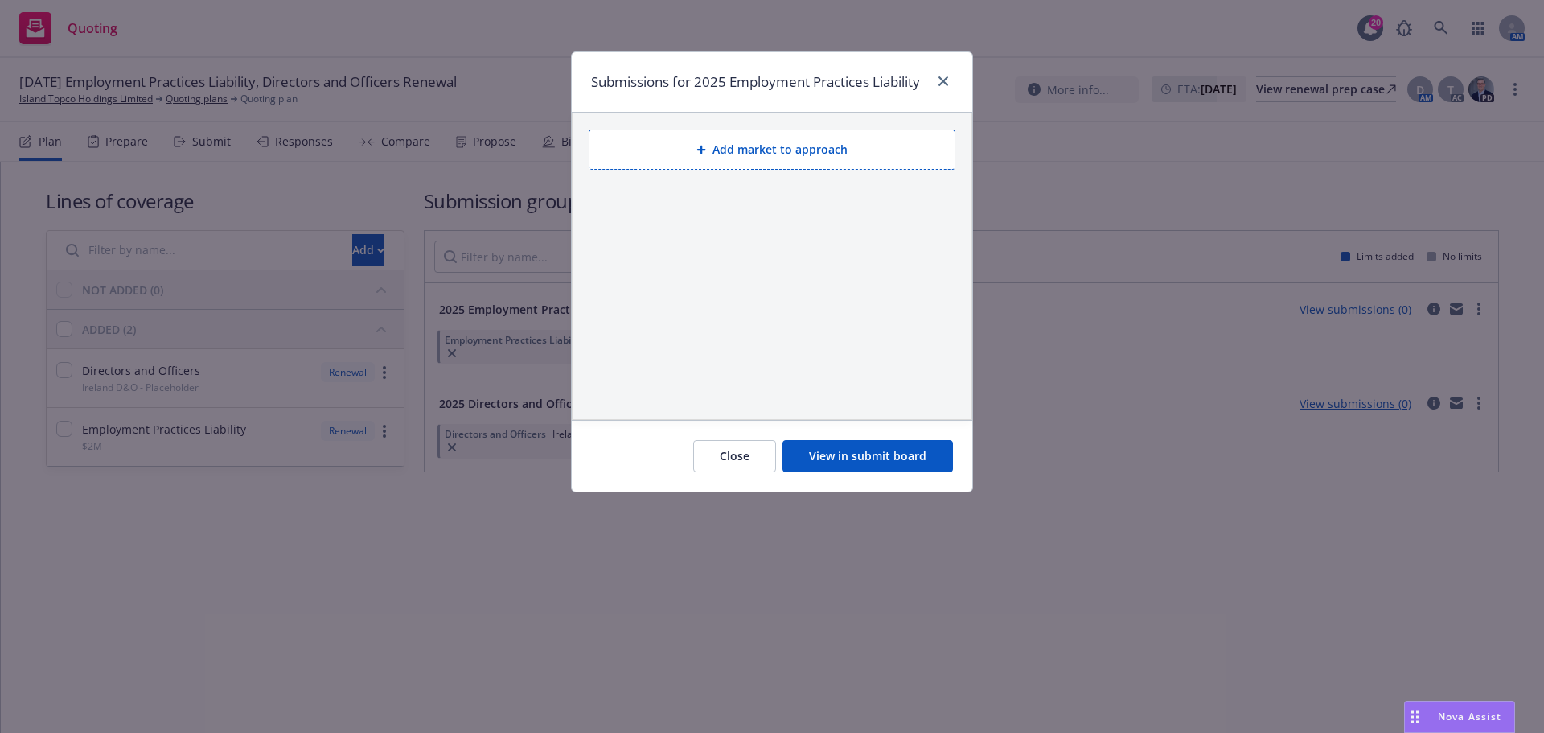
click at [767, 147] on button "Add market to approach" at bounding box center [772, 150] width 367 height 40
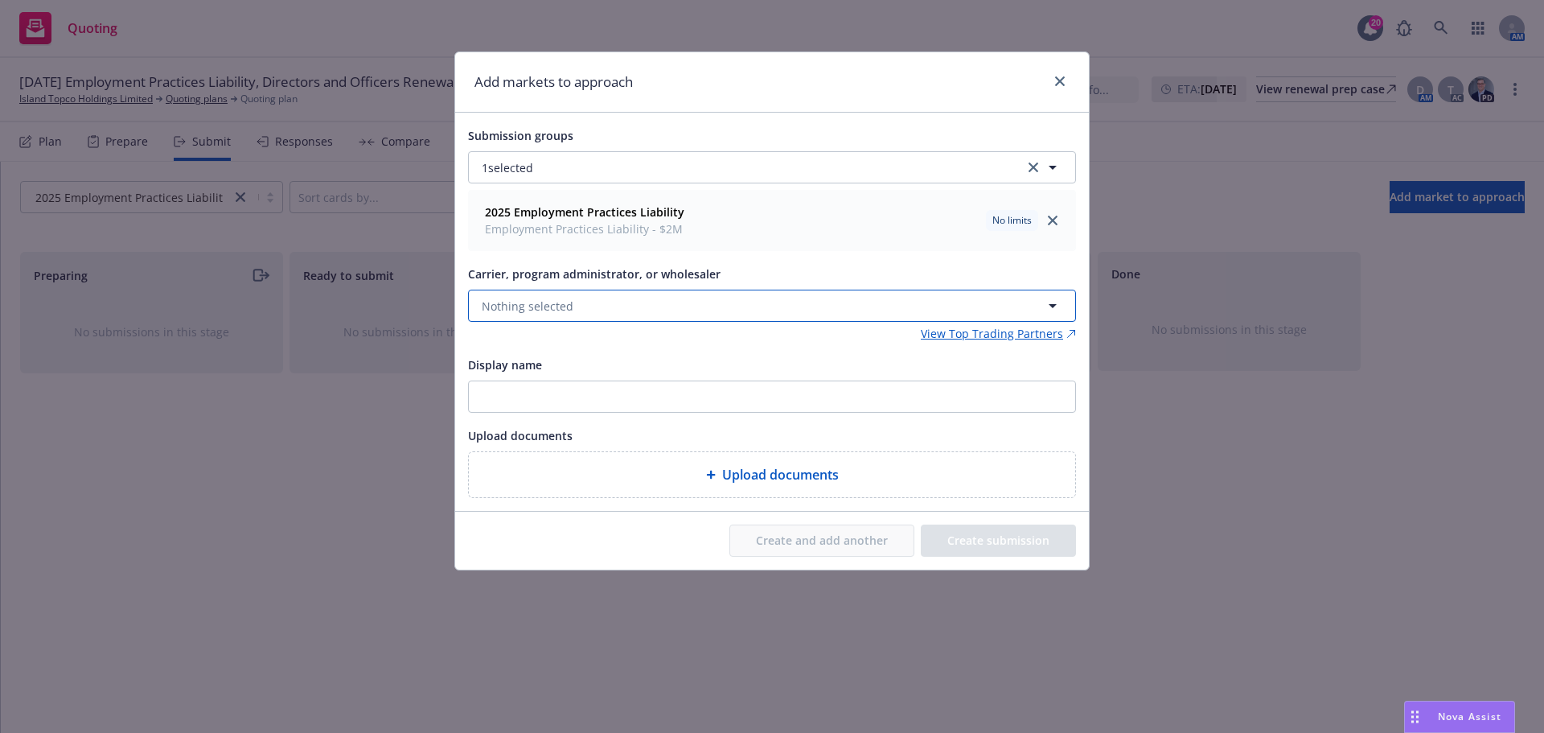
click at [542, 304] on span "Nothing selected" at bounding box center [528, 306] width 92 height 17
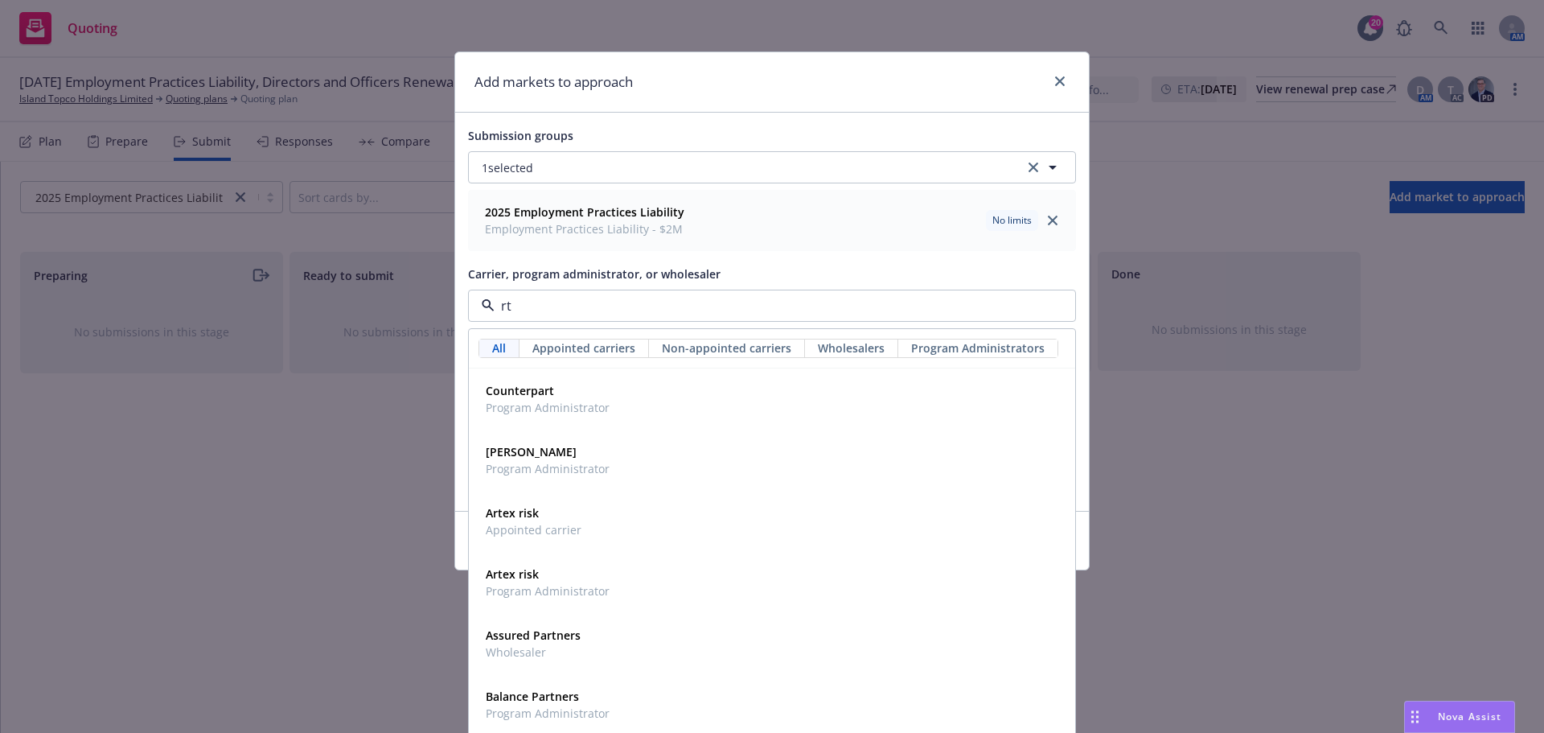
type input "rt s"
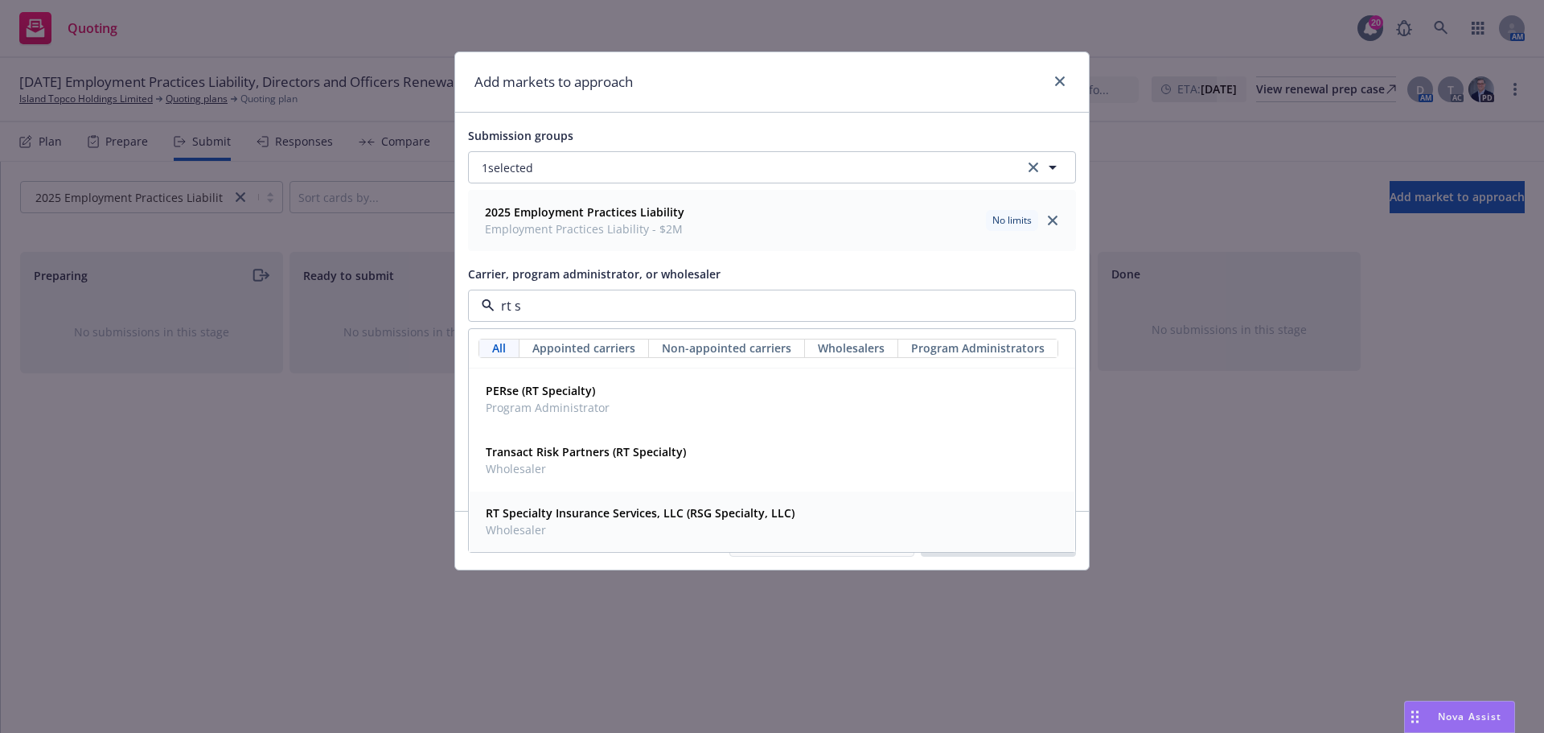
click at [560, 517] on strong "RT Specialty Insurance Services, LLC (RSG Specialty, LLC)" at bounding box center [640, 512] width 309 height 15
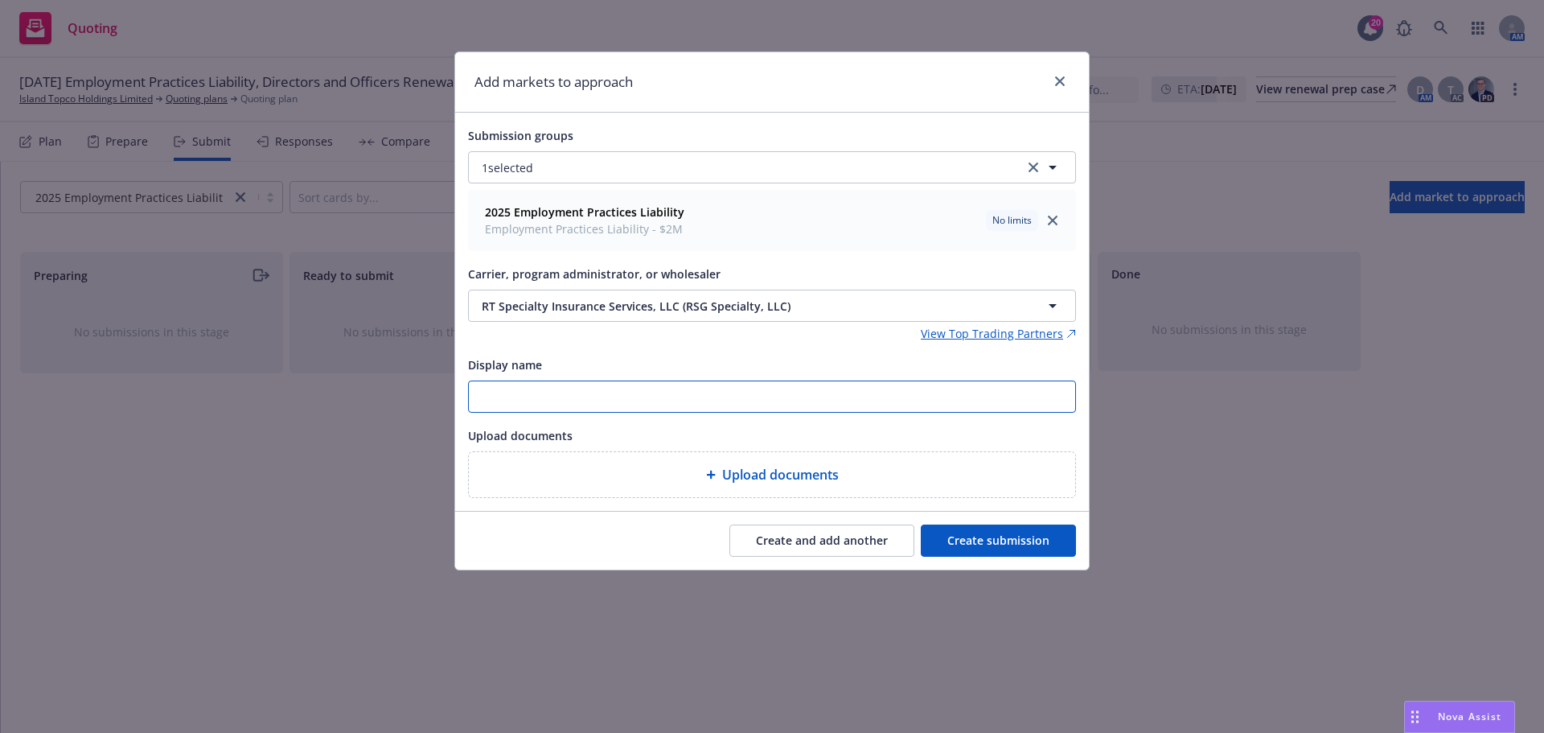
drag, startPoint x: 496, startPoint y: 401, endPoint x: 507, endPoint y: 411, distance: 14.8
click at [496, 401] on input "Display name" at bounding box center [772, 396] width 607 height 31
paste input "Compliance and Risks Inc.- EPL renewal submission exp [DATE]"
type input "25-26 RT Compliance and Risks Inc.- EPL renewal submission exp [DATE]"
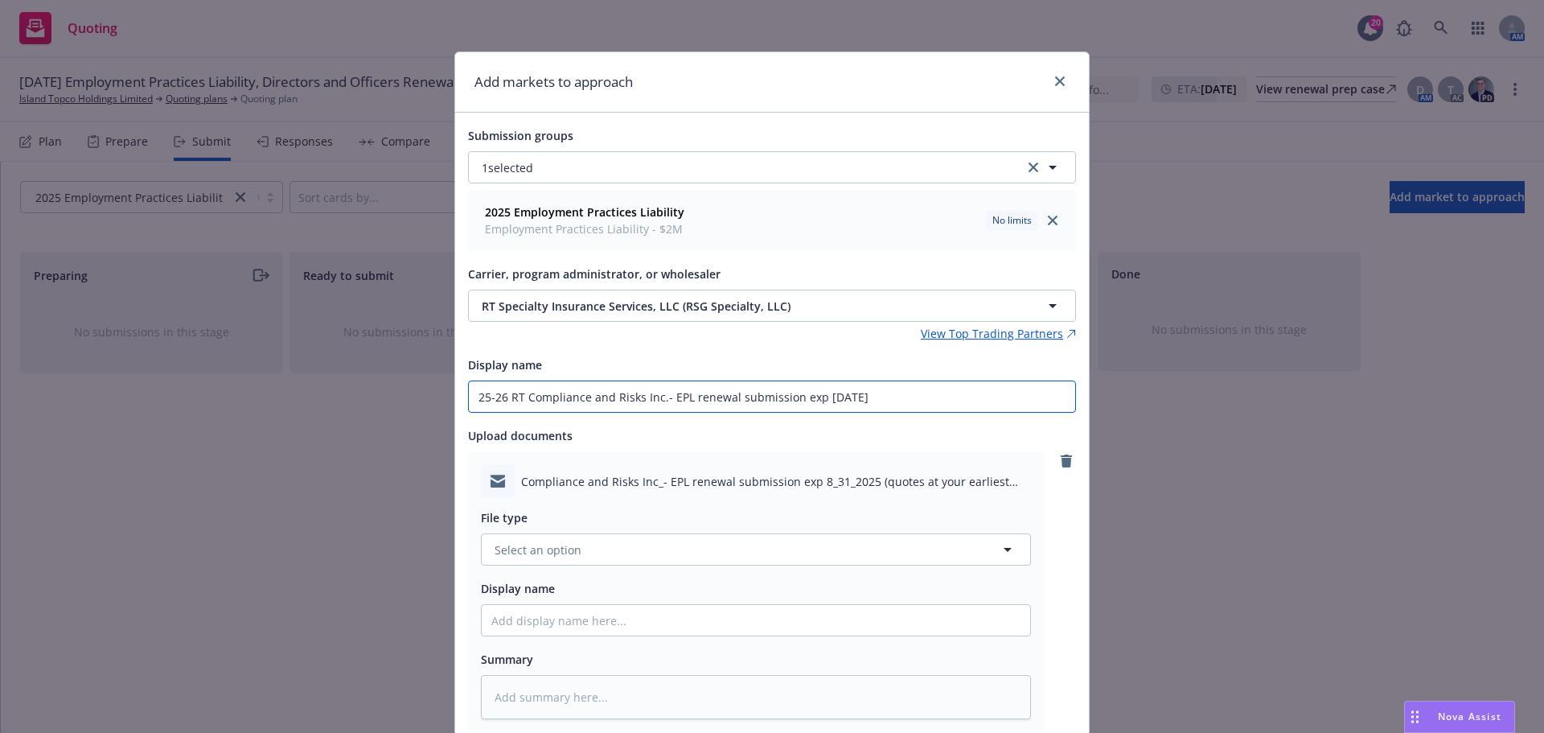
drag, startPoint x: 882, startPoint y: 398, endPoint x: 445, endPoint y: 400, distance: 437.6
click at [445, 400] on div "Add markets to approach Submission groups 1 selected 2025 Employment Practices …" at bounding box center [772, 366] width 1544 height 733
click at [531, 545] on span "Select an option" at bounding box center [538, 549] width 87 height 17
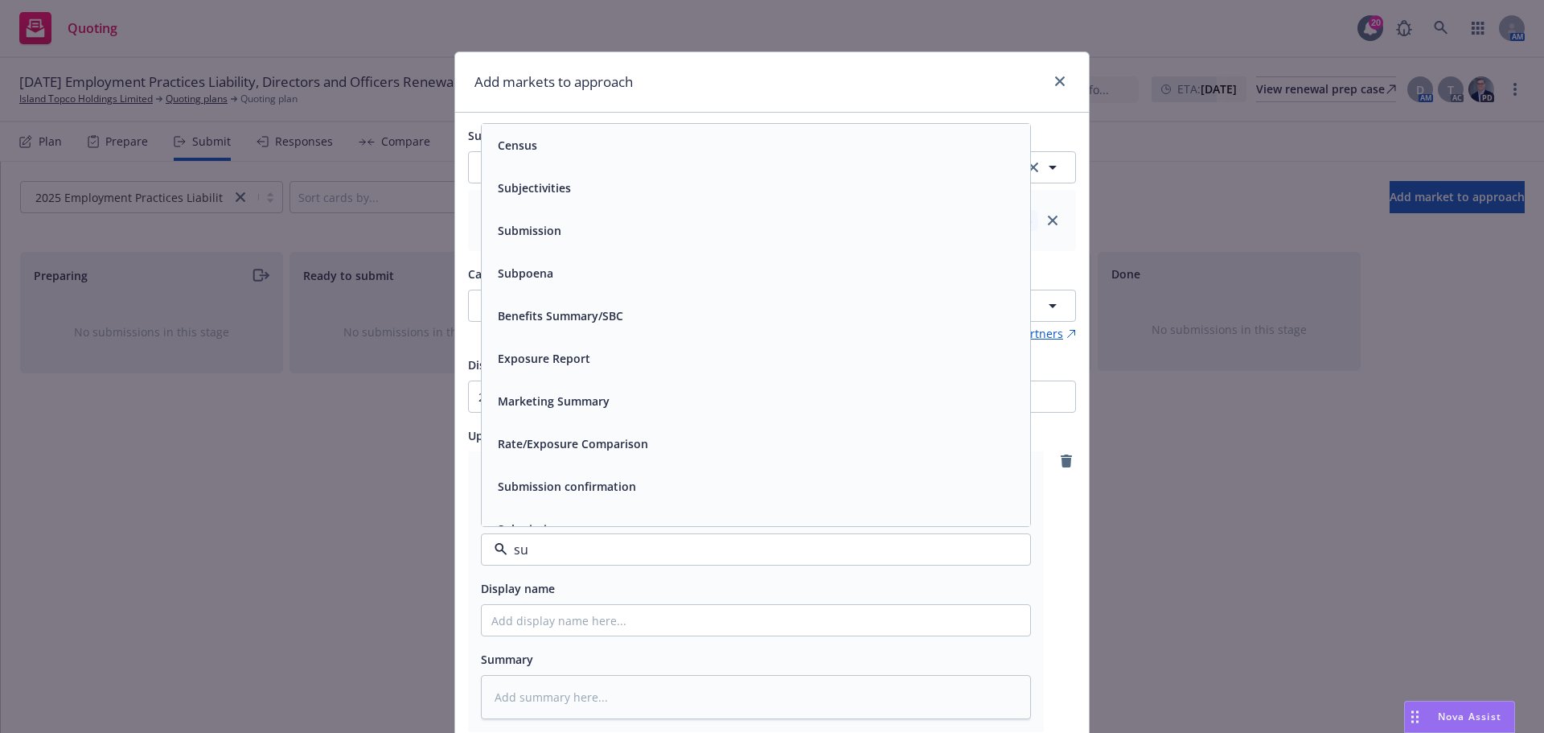
type input "sun"
type textarea "x"
type input "sub"
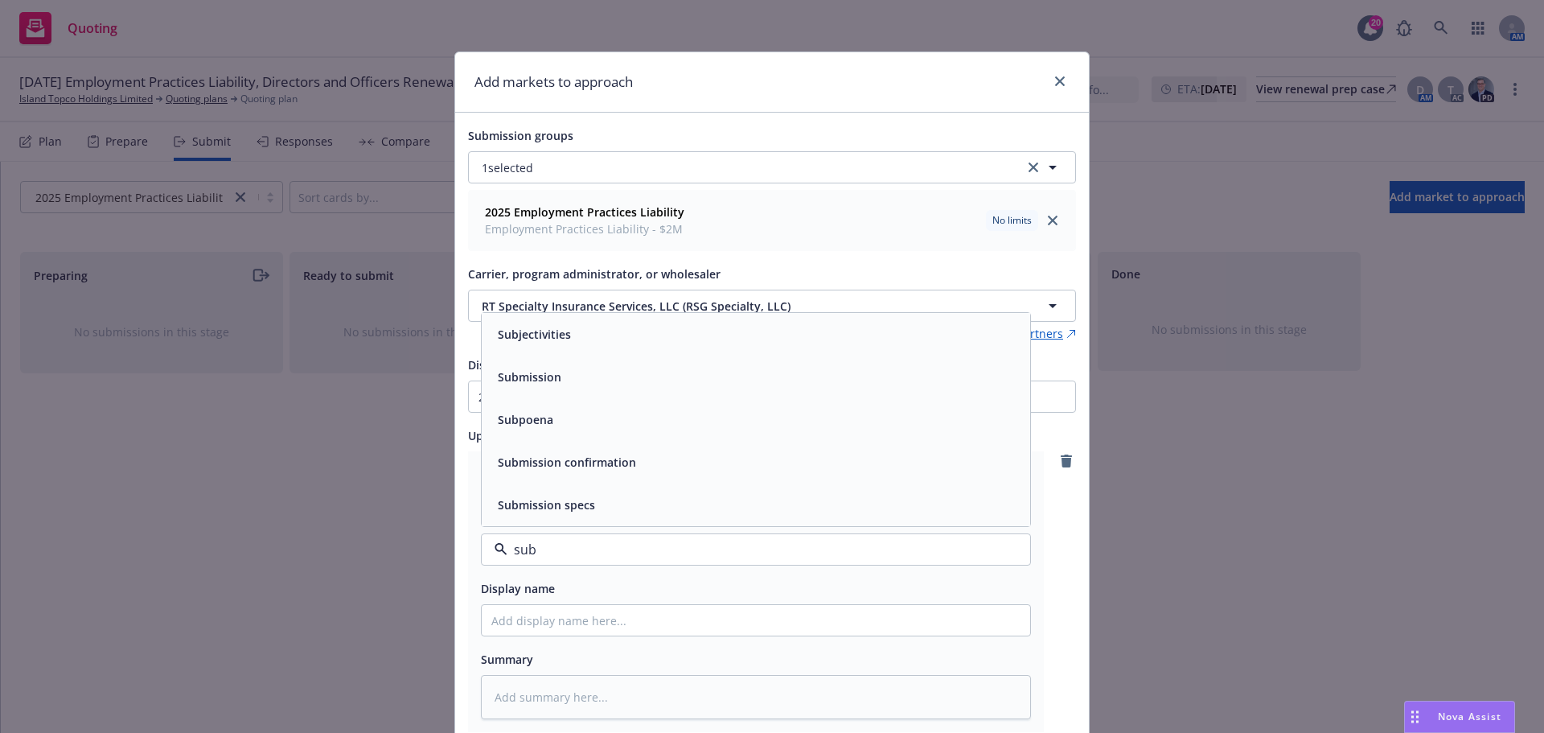
click at [580, 371] on div "Submission" at bounding box center [756, 376] width 529 height 23
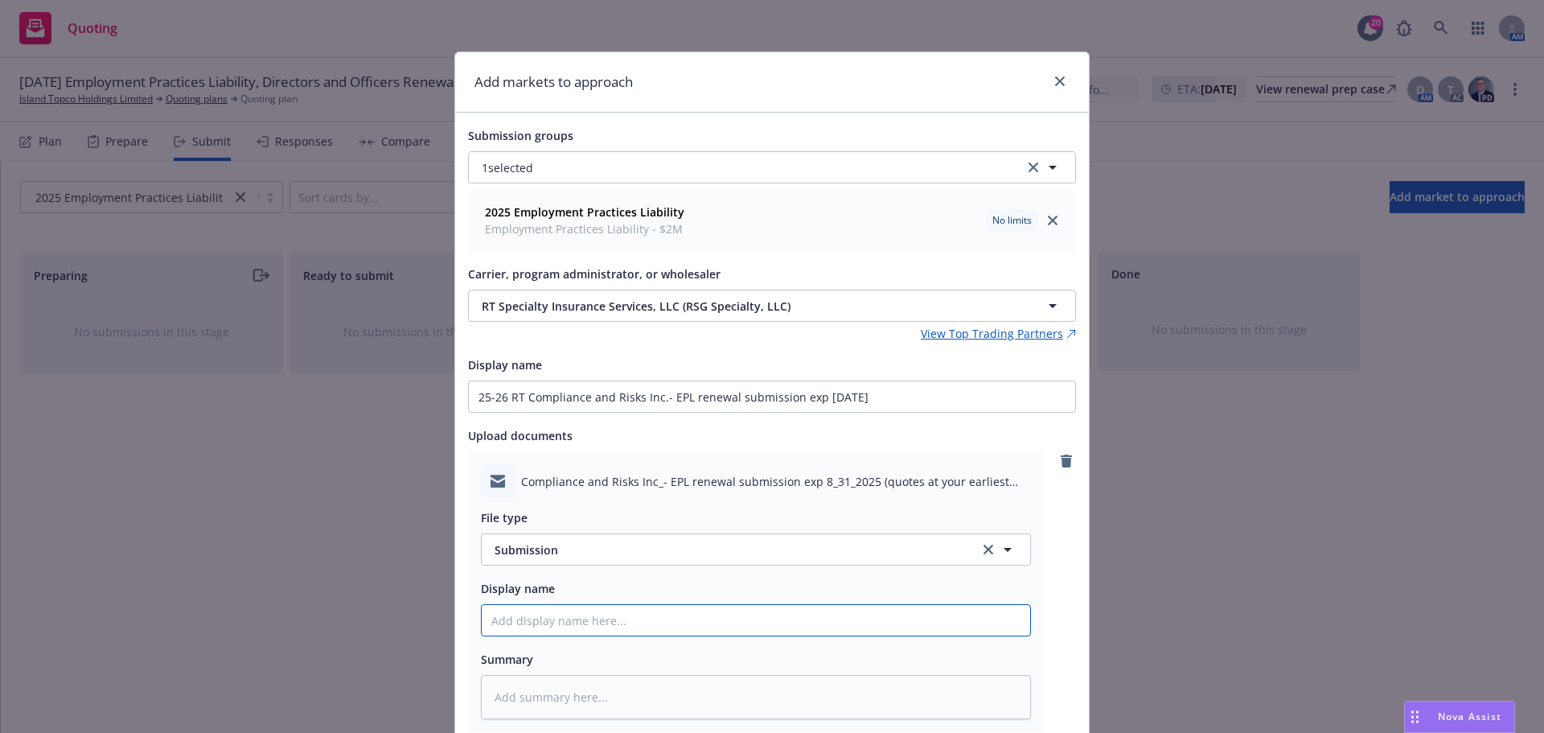
click at [519, 623] on input "Display name" at bounding box center [756, 620] width 549 height 31
paste input "25-26 RT Compliance and Risks Inc.- EPL renewal submission exp [DATE]"
type textarea "x"
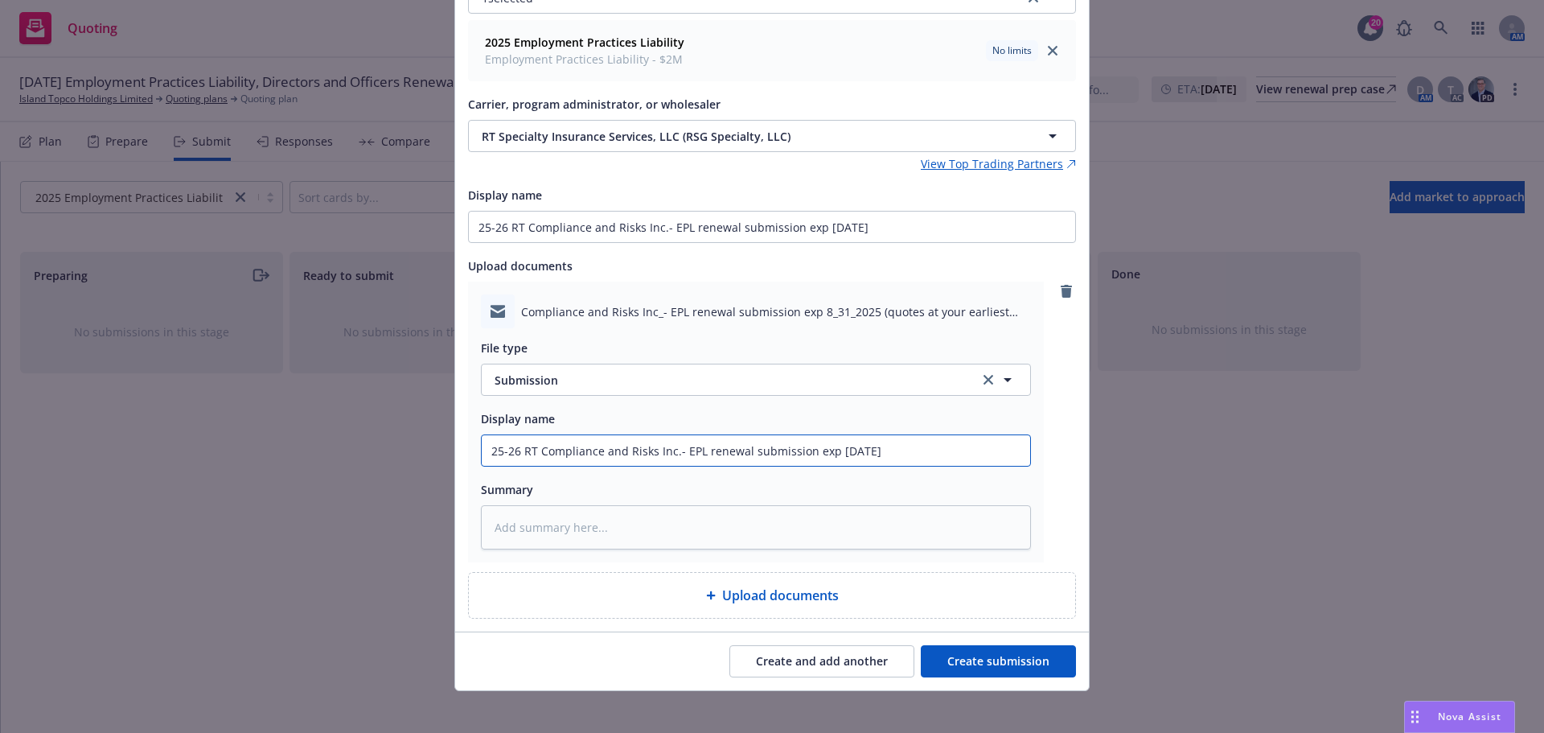
scroll to position [179, 0]
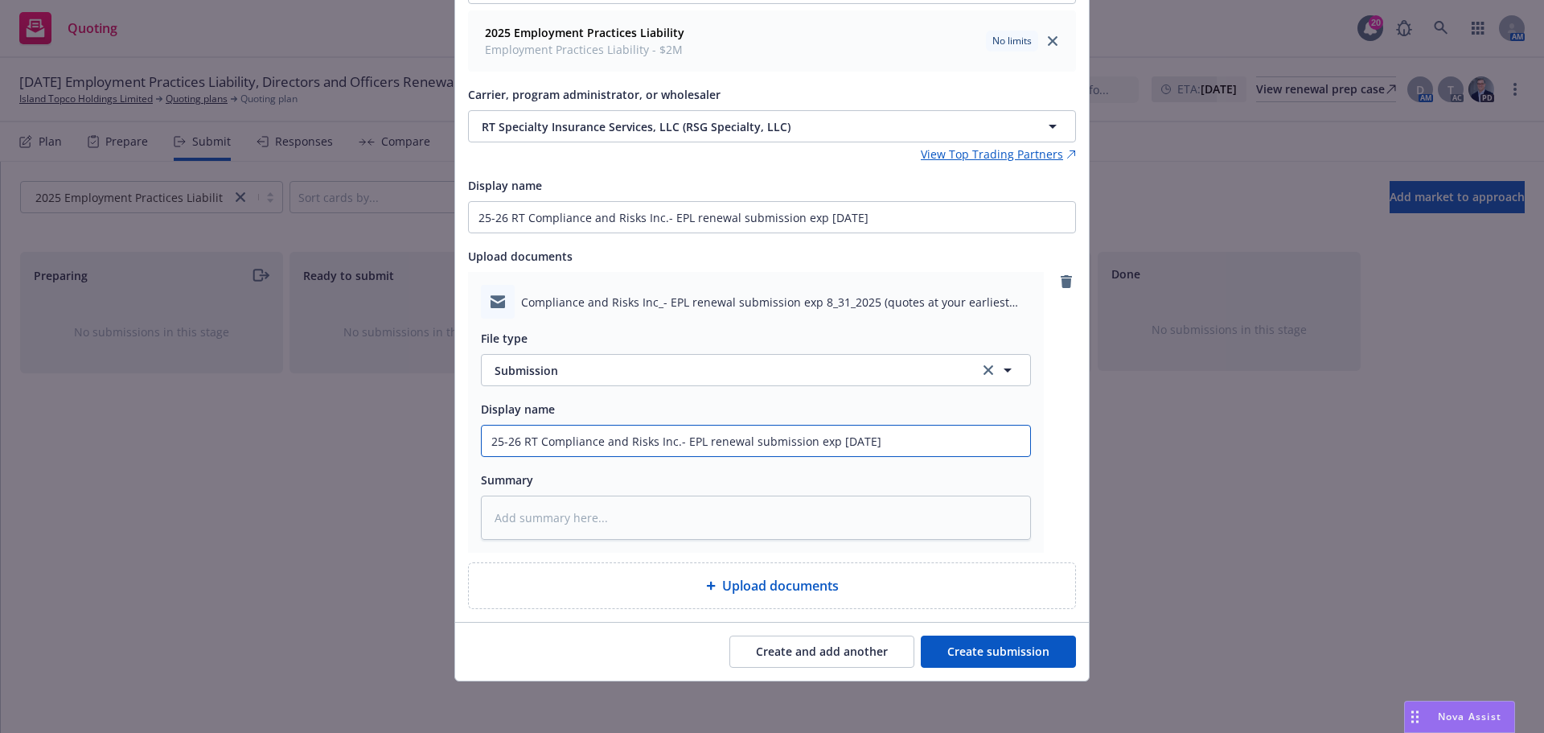
type input "25-26 RT Compliance and Risks Inc.- EPL renewal submission exp [DATE]"
click at [973, 653] on button "Create submission" at bounding box center [998, 651] width 155 height 32
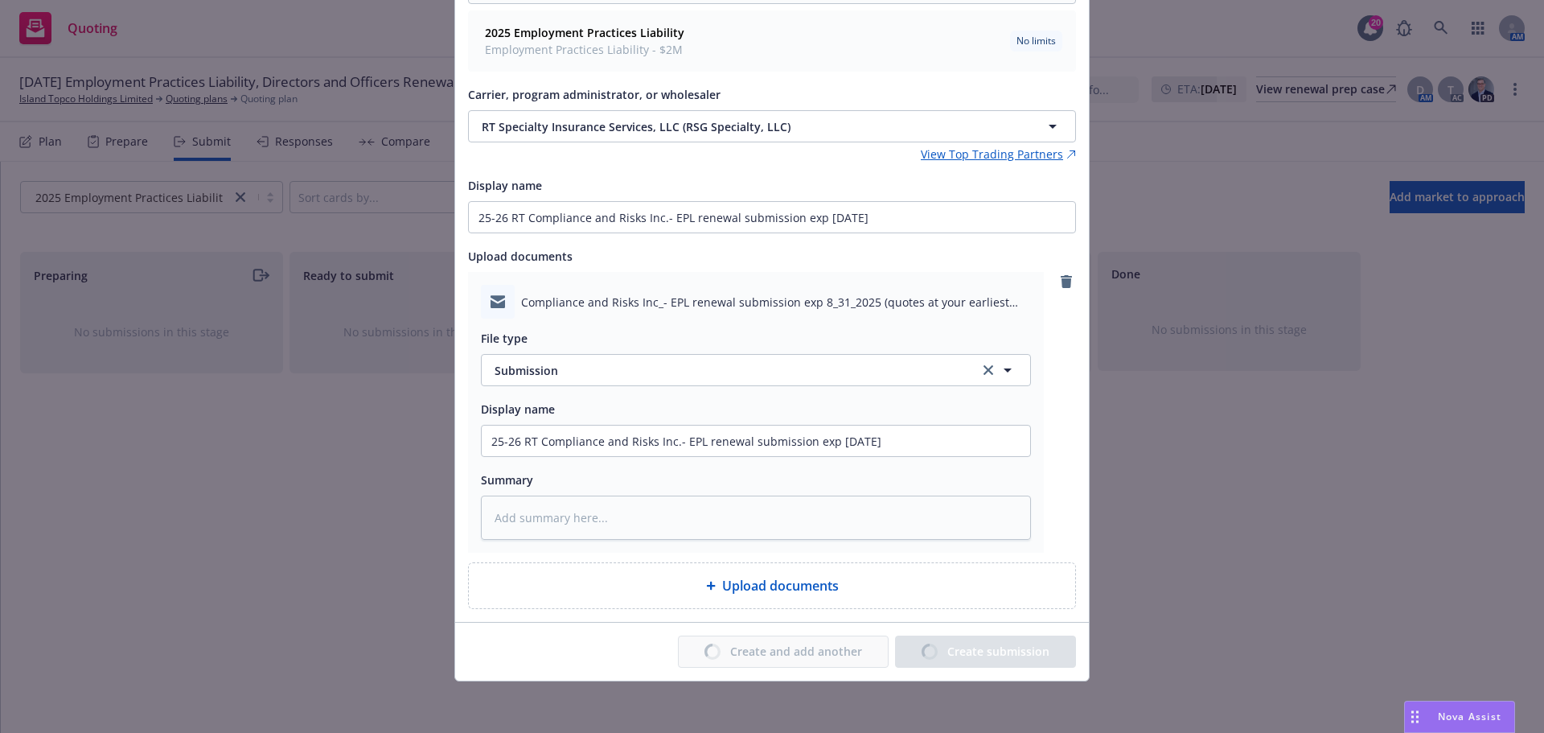
type textarea "x"
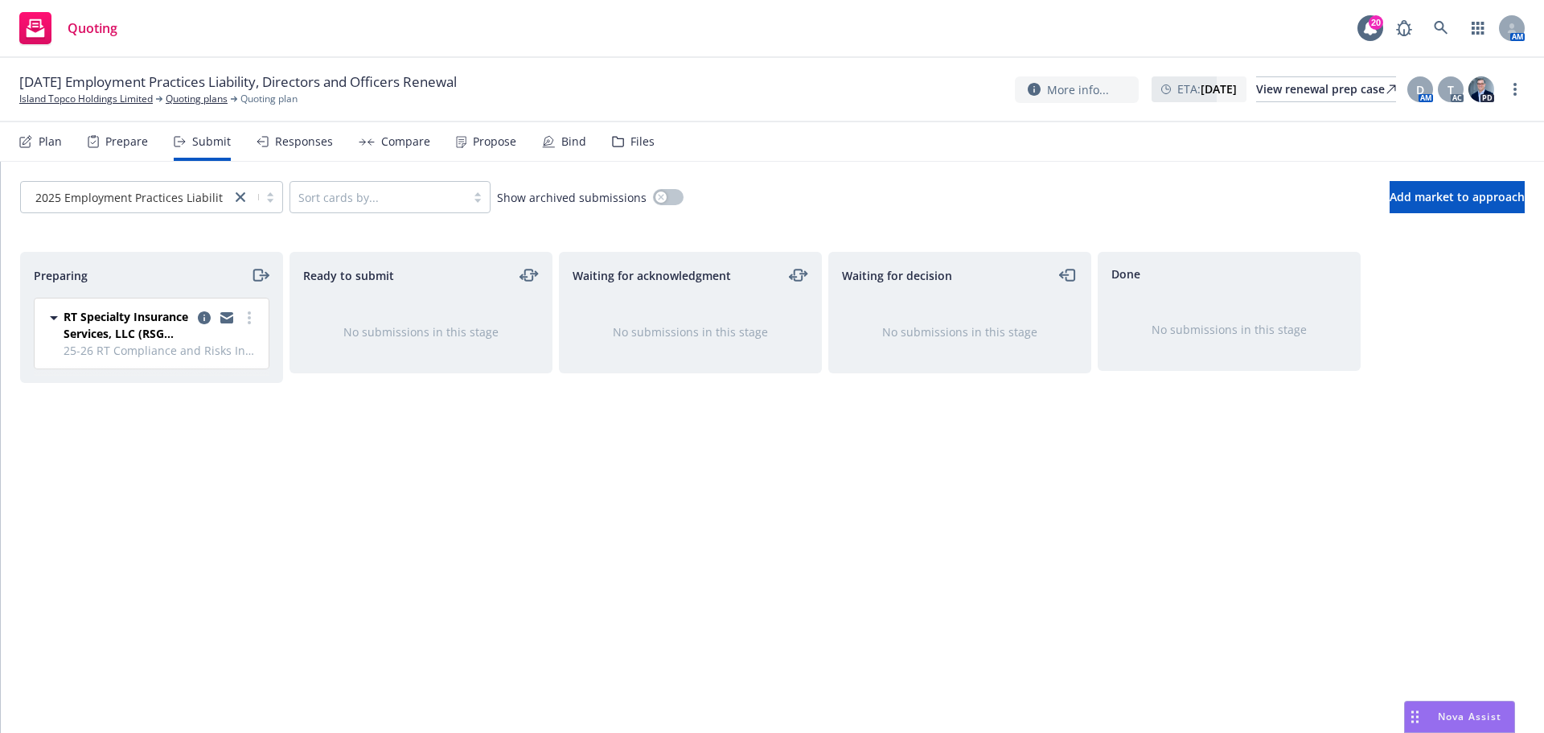
click at [242, 279] on div "Preparing" at bounding box center [152, 274] width 236 height 19
click at [255, 278] on icon "moveRight" at bounding box center [260, 274] width 19 height 19
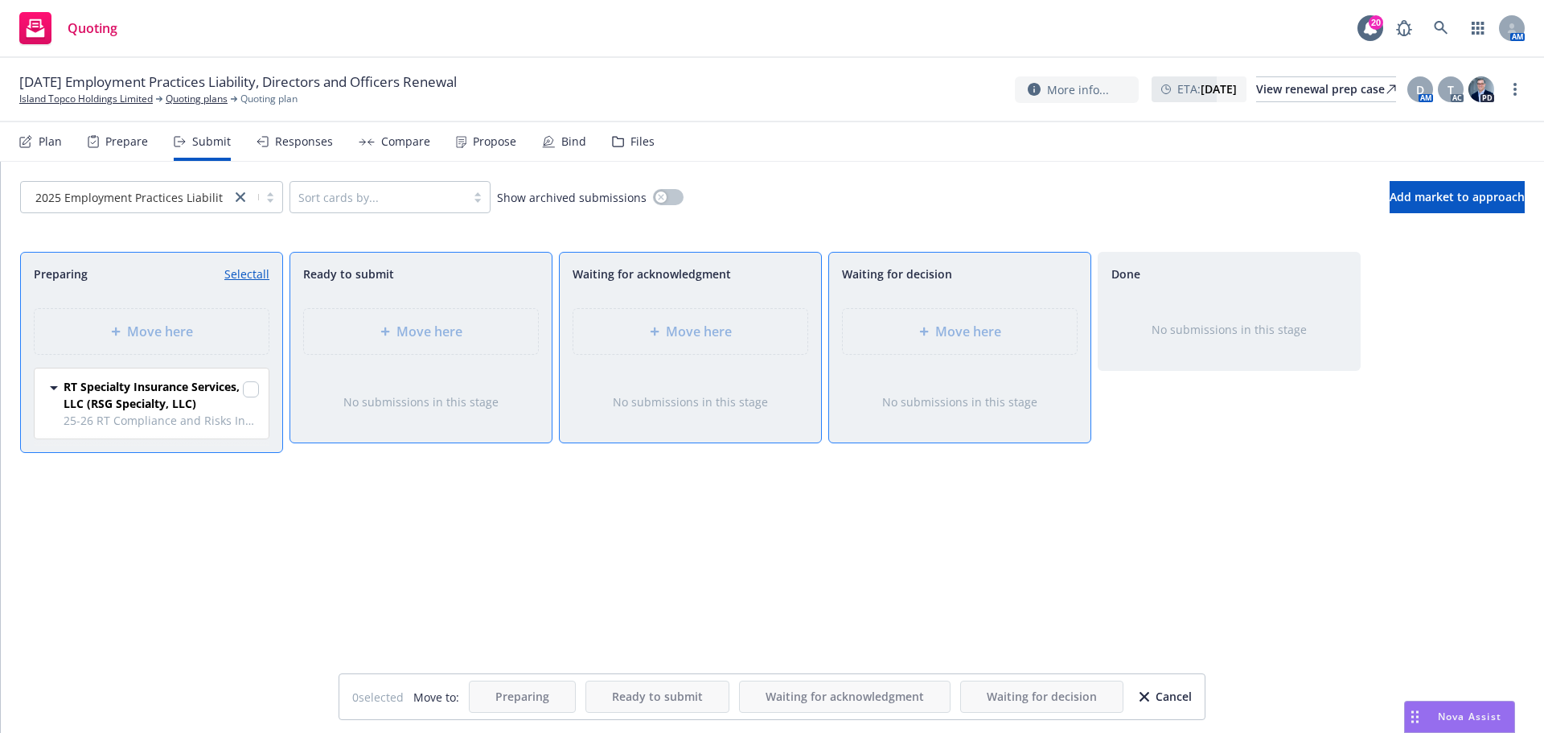
click at [245, 399] on div at bounding box center [251, 390] width 16 height 19
click at [250, 390] on input "checkbox" at bounding box center [251, 389] width 16 height 16
checkbox input "true"
drag, startPoint x: 939, startPoint y: 336, endPoint x: 981, endPoint y: 366, distance: 51.3
click at [940, 336] on span "Move here" at bounding box center [969, 331] width 66 height 19
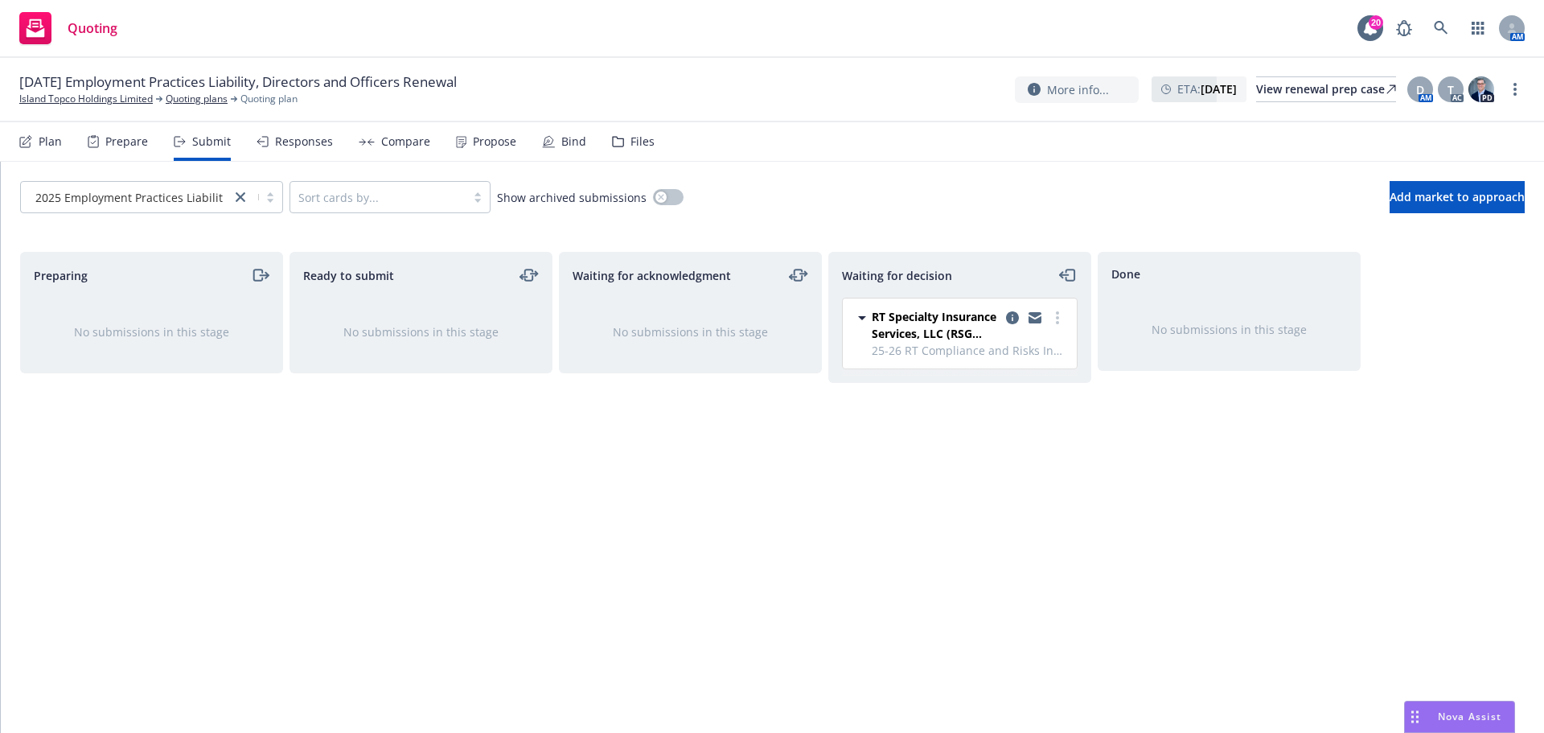
click at [632, 139] on div "Files" at bounding box center [643, 141] width 24 height 13
